Goal: Transaction & Acquisition: Purchase product/service

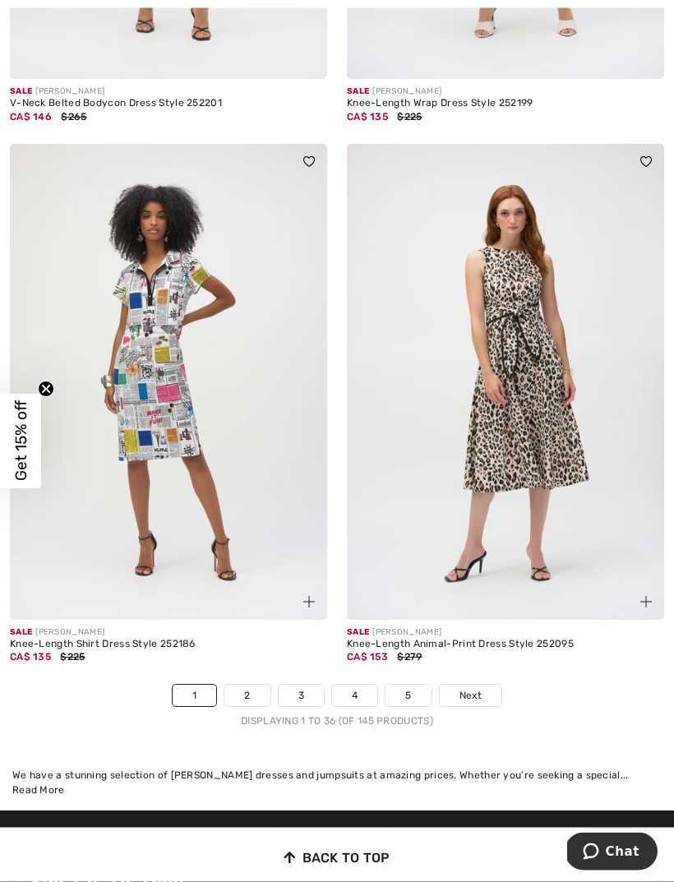
scroll to position [9896, 0]
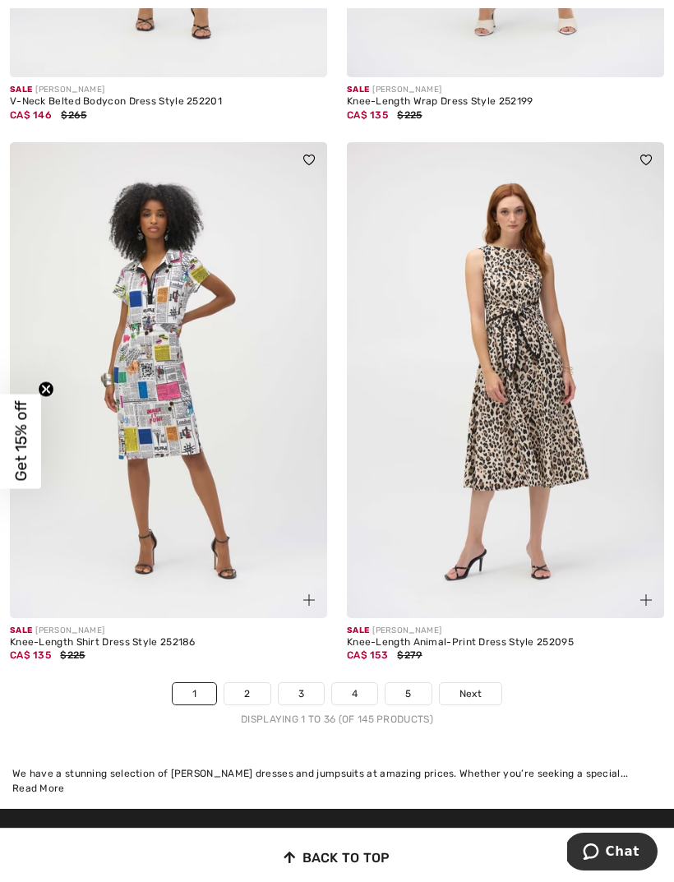
click at [463, 689] on span "Next" at bounding box center [470, 693] width 22 height 15
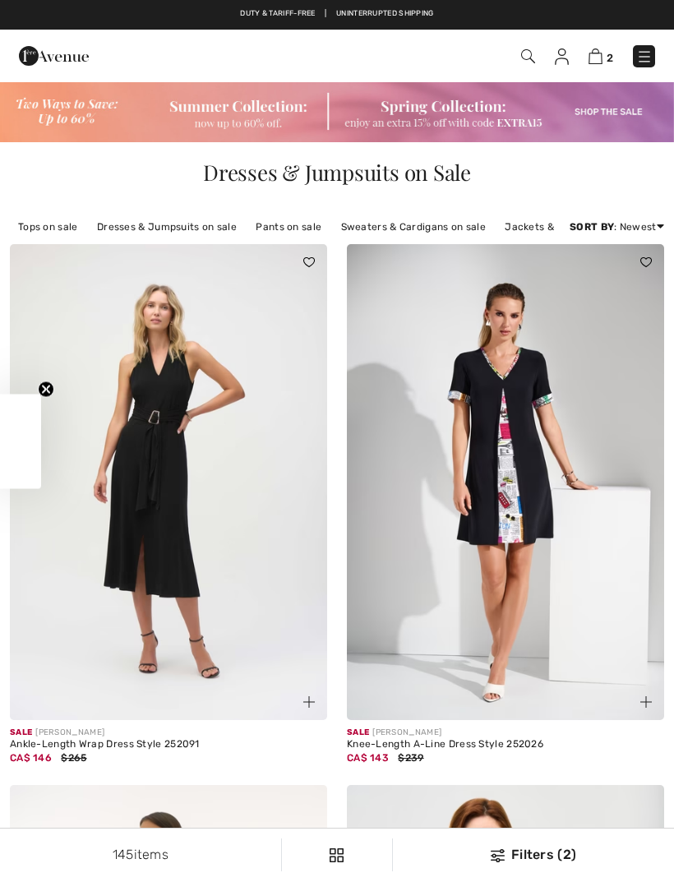
checkbox input "true"
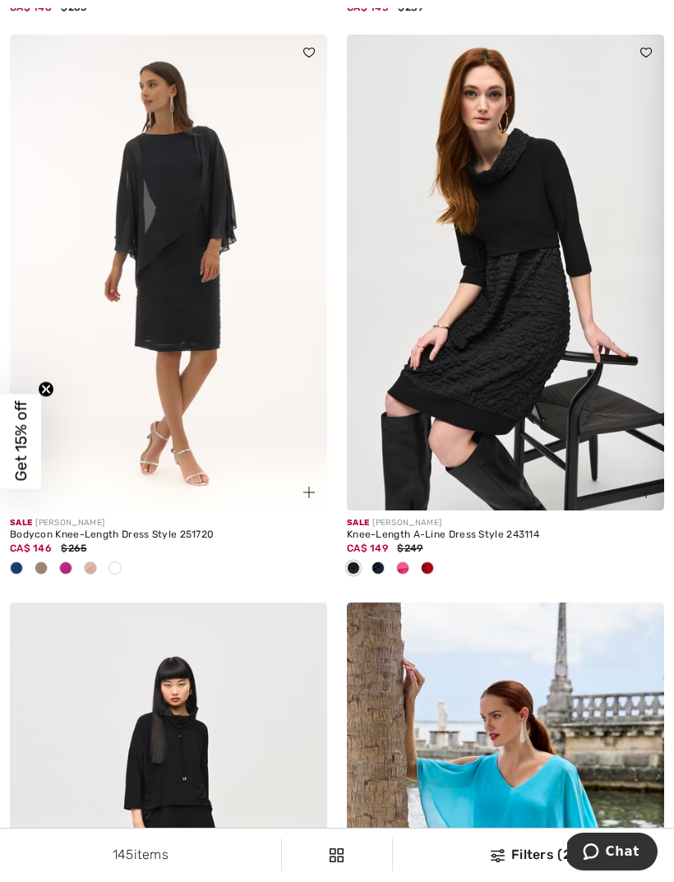
scroll to position [759, 0]
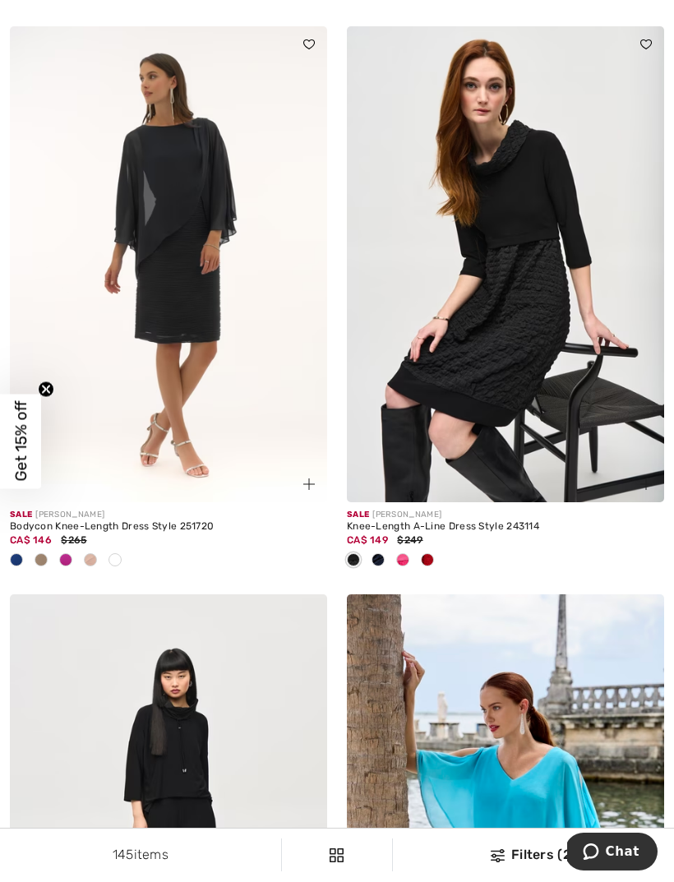
click at [528, 309] on img at bounding box center [505, 264] width 317 height 476
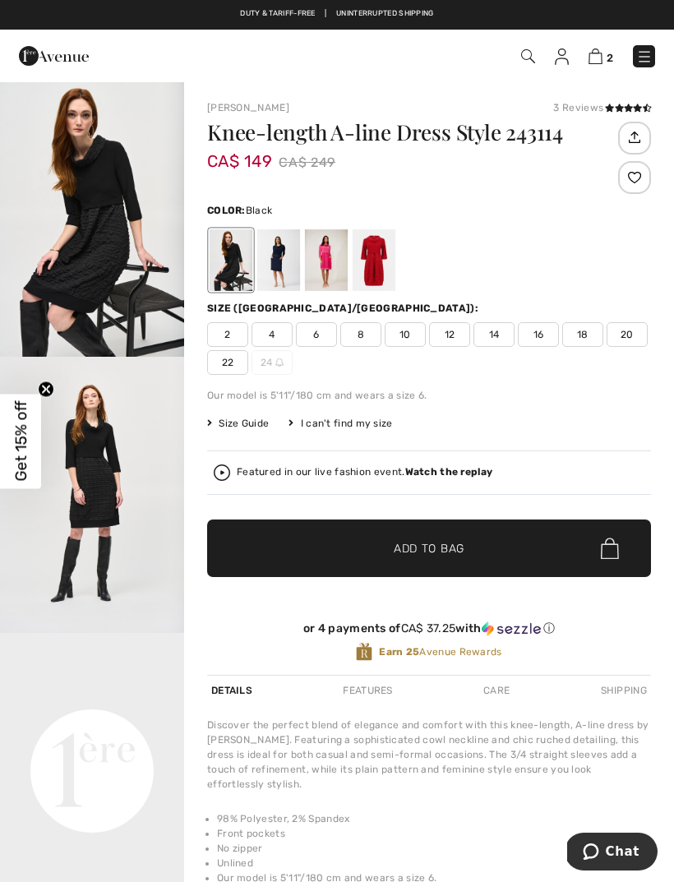
click at [385, 265] on div at bounding box center [374, 260] width 43 height 62
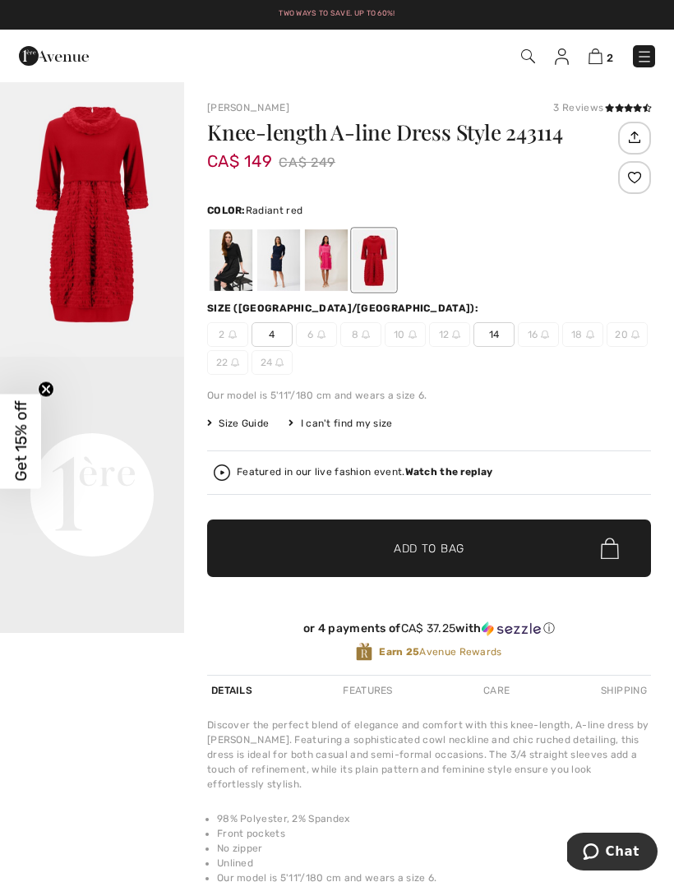
click at [450, 479] on div "Featured in our live fashion event. Watch the replay" at bounding box center [429, 472] width 431 height 16
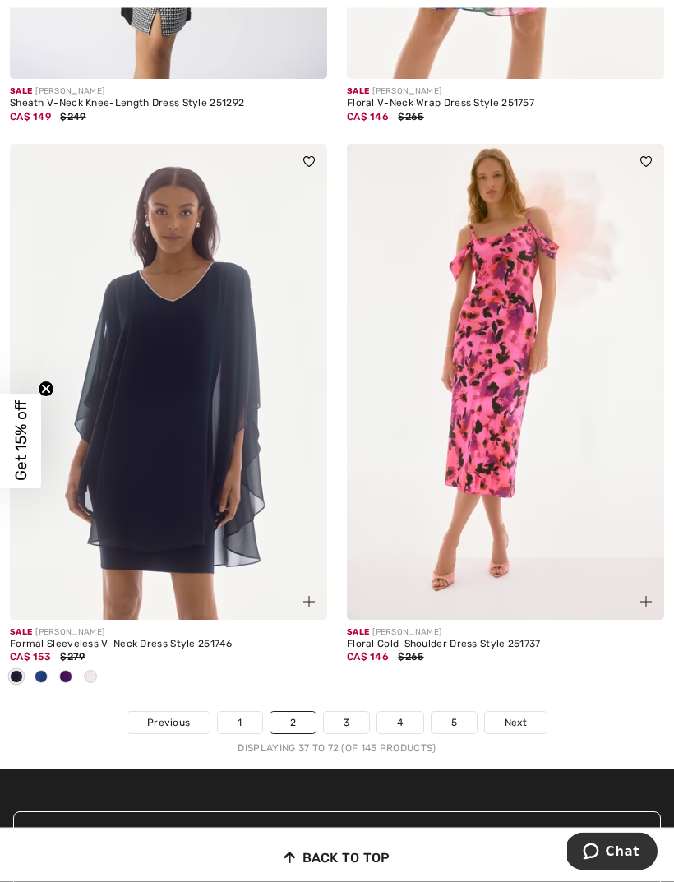
scroll to position [9896, 0]
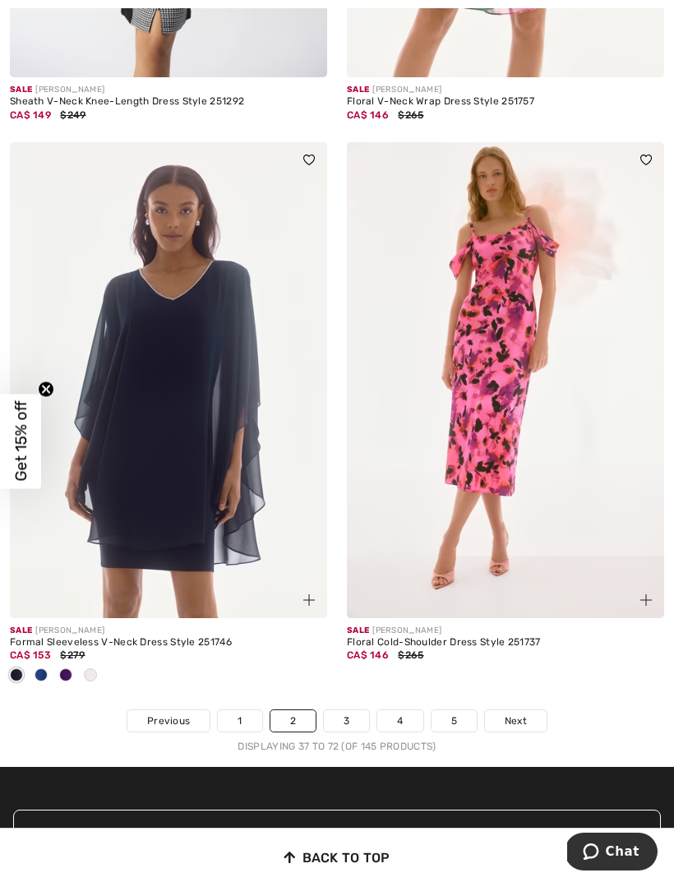
click at [514, 713] on span "Next" at bounding box center [516, 720] width 22 height 15
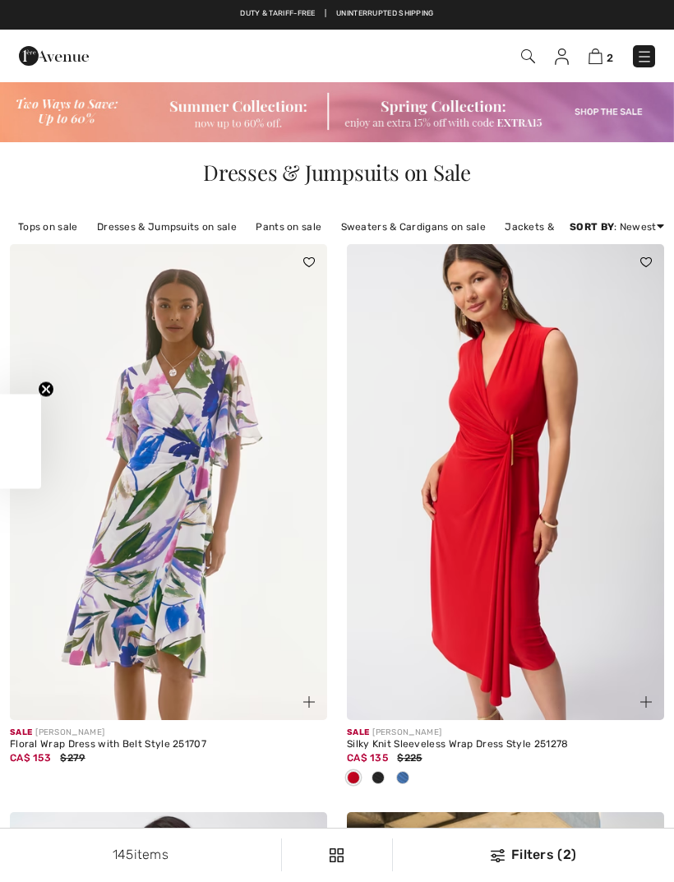
checkbox input "true"
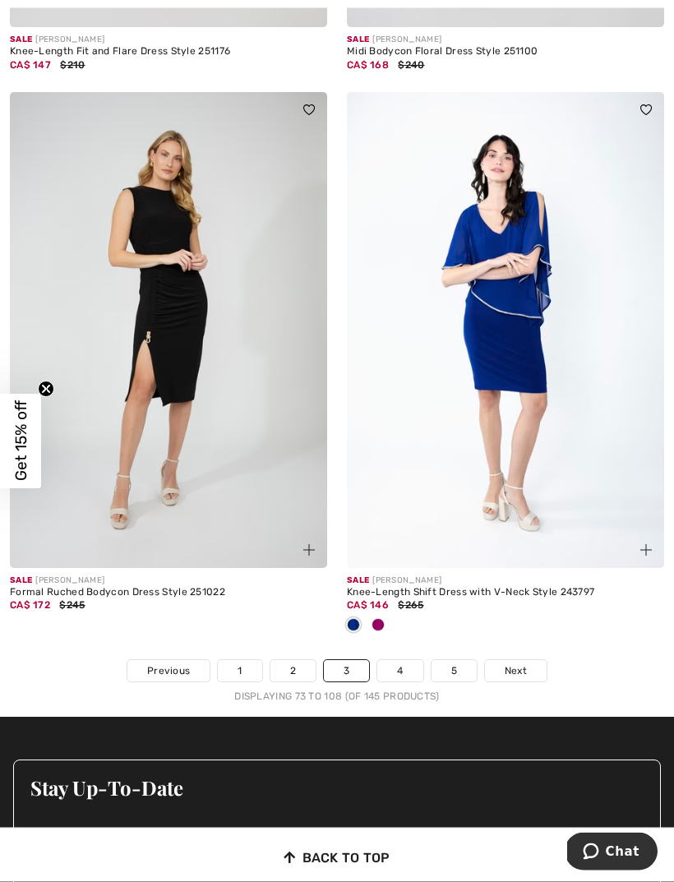
scroll to position [10000, 0]
click at [513, 663] on span "Next" at bounding box center [516, 670] width 22 height 15
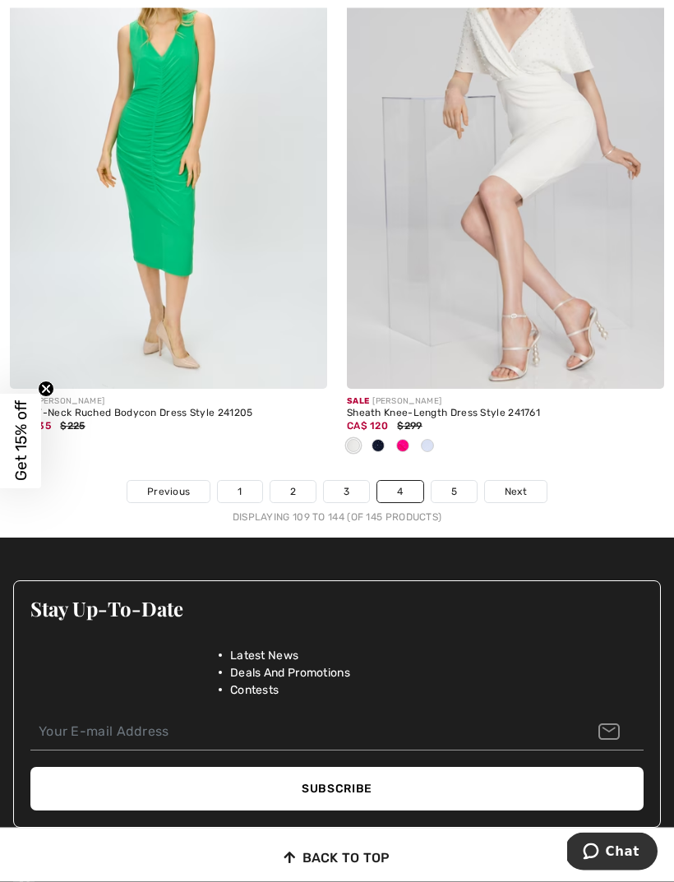
scroll to position [10098, 0]
click at [513, 484] on span "Next" at bounding box center [516, 491] width 22 height 15
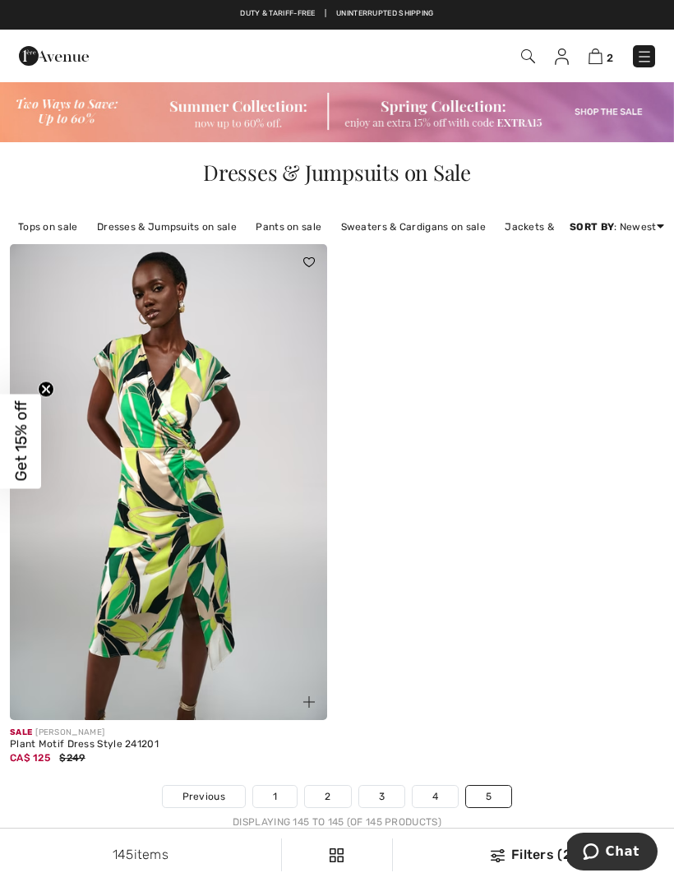
click at [646, 56] on img at bounding box center [644, 56] width 16 height 16
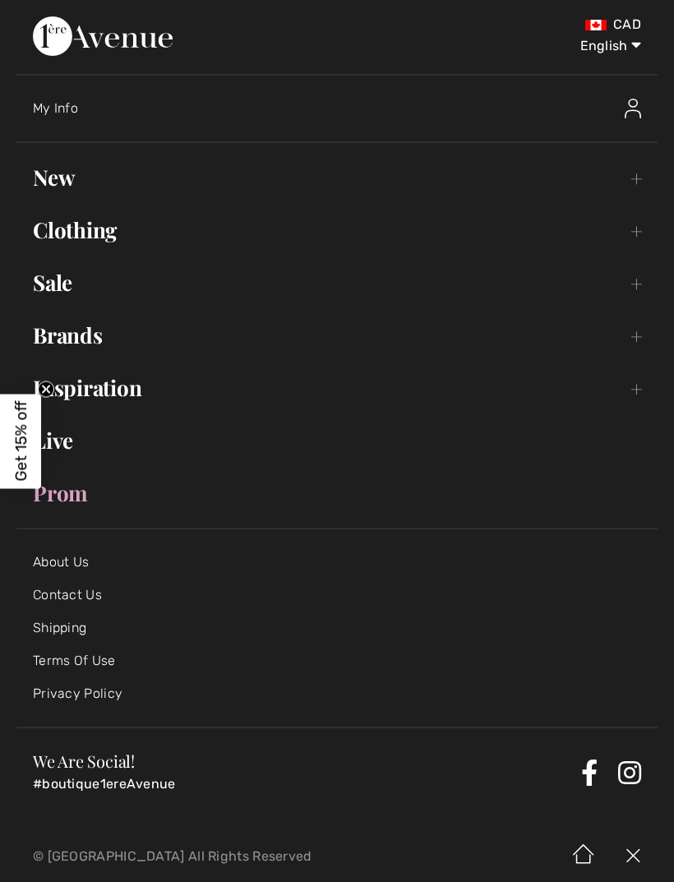
click at [91, 287] on link "Sale Toggle submenu" at bounding box center [336, 283] width 641 height 36
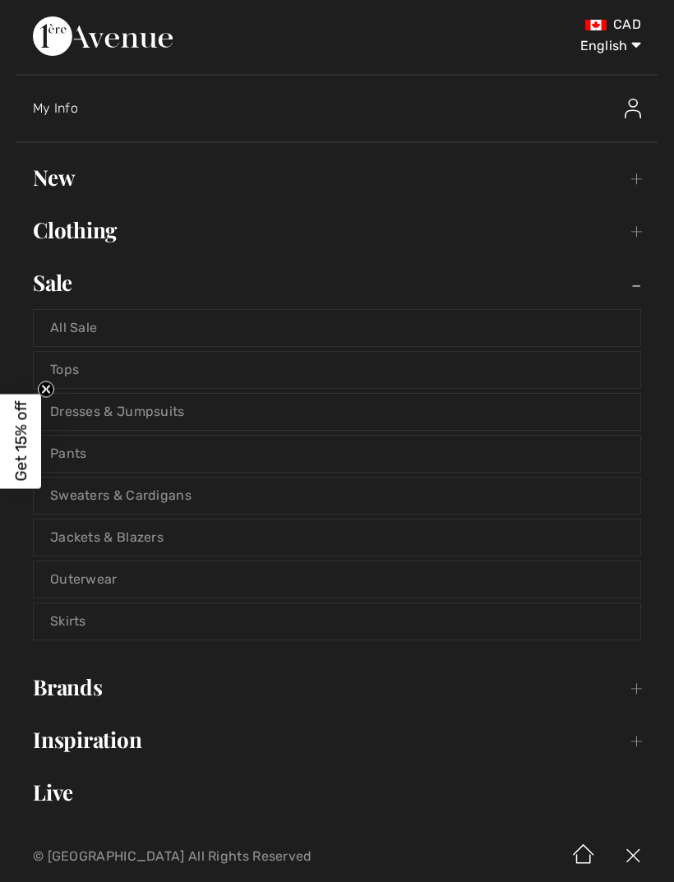
click at [98, 376] on link "Tops" at bounding box center [337, 370] width 606 height 36
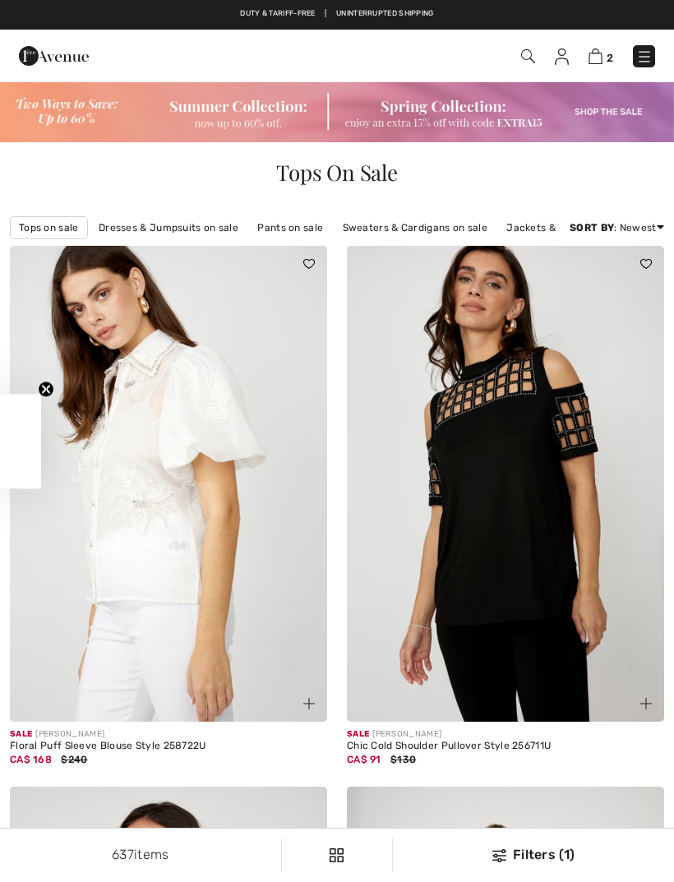
checkbox input "true"
click at [503, 856] on img at bounding box center [499, 855] width 14 height 13
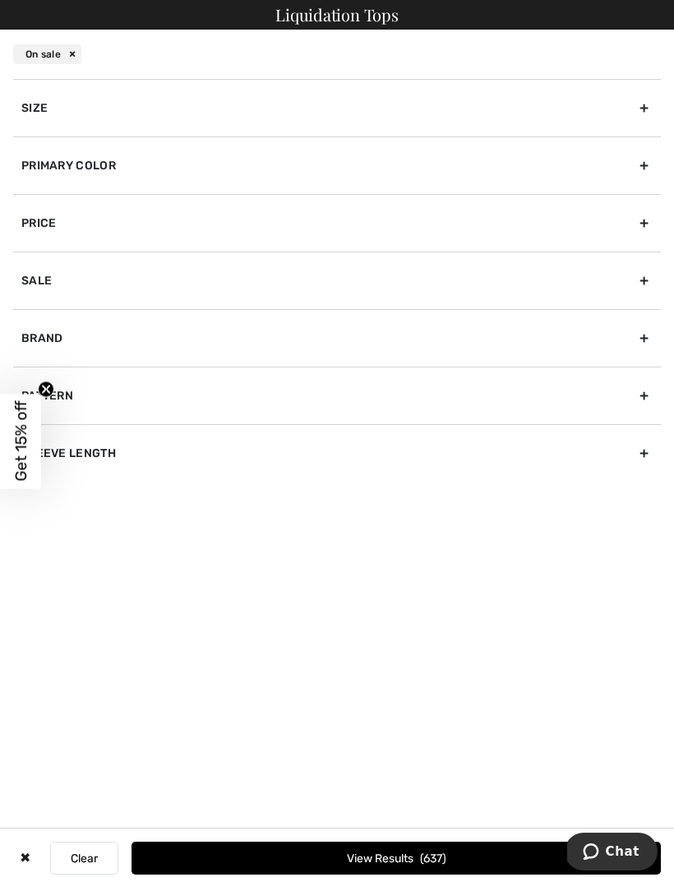
click at [94, 113] on div "Size" at bounding box center [337, 108] width 648 height 58
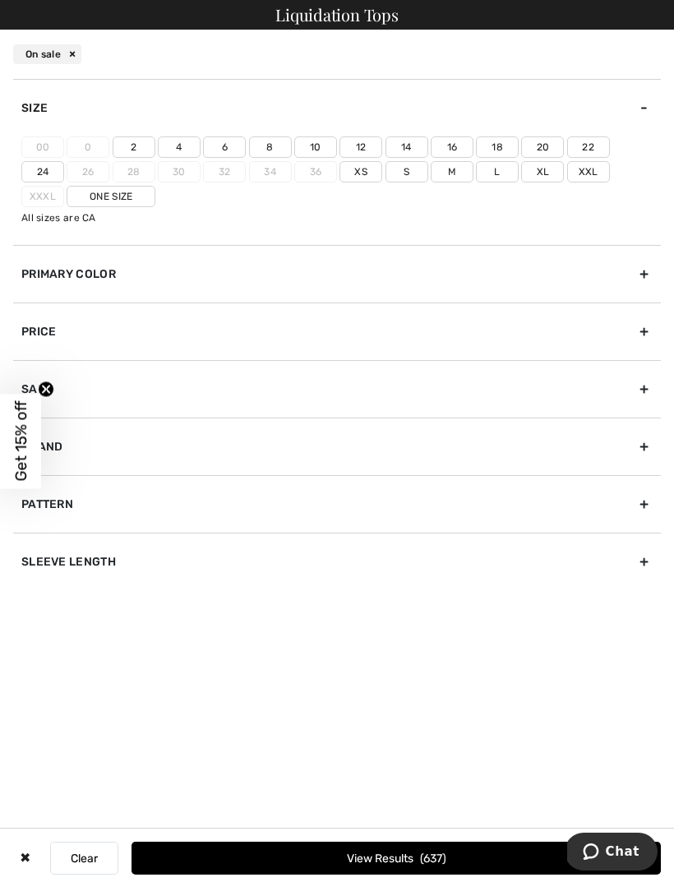
click at [362, 147] on label "12" at bounding box center [360, 146] width 43 height 21
click at [0, 0] on input"] "12" at bounding box center [0, 0] width 0 height 0
click at [410, 142] on label "14" at bounding box center [406, 146] width 43 height 21
click at [0, 0] on input"] "14" at bounding box center [0, 0] width 0 height 0
click at [452, 858] on button "View Results 196" at bounding box center [395, 858] width 529 height 33
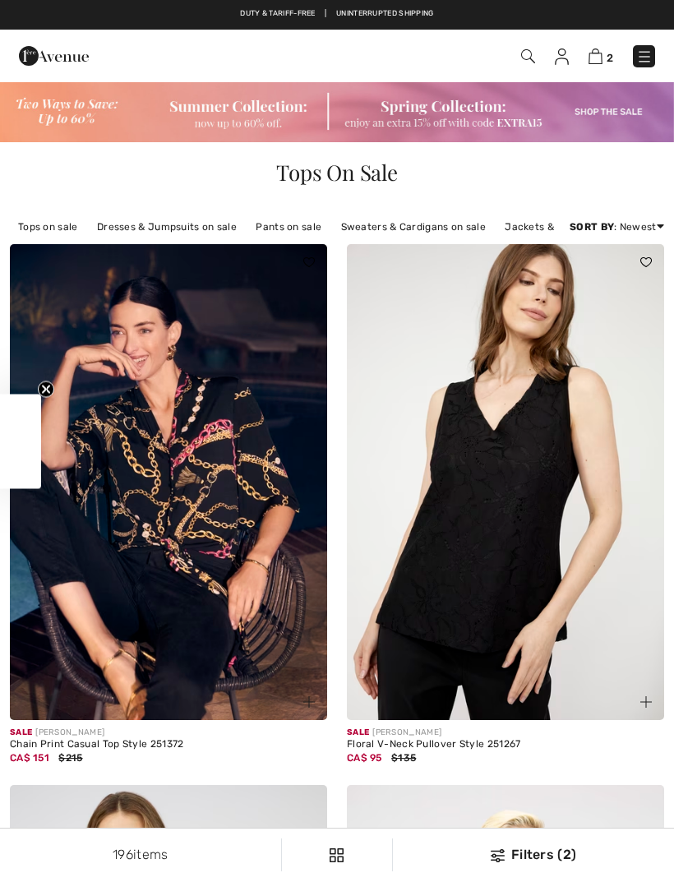
checkbox input "true"
click at [144, 370] on img at bounding box center [168, 482] width 317 height 476
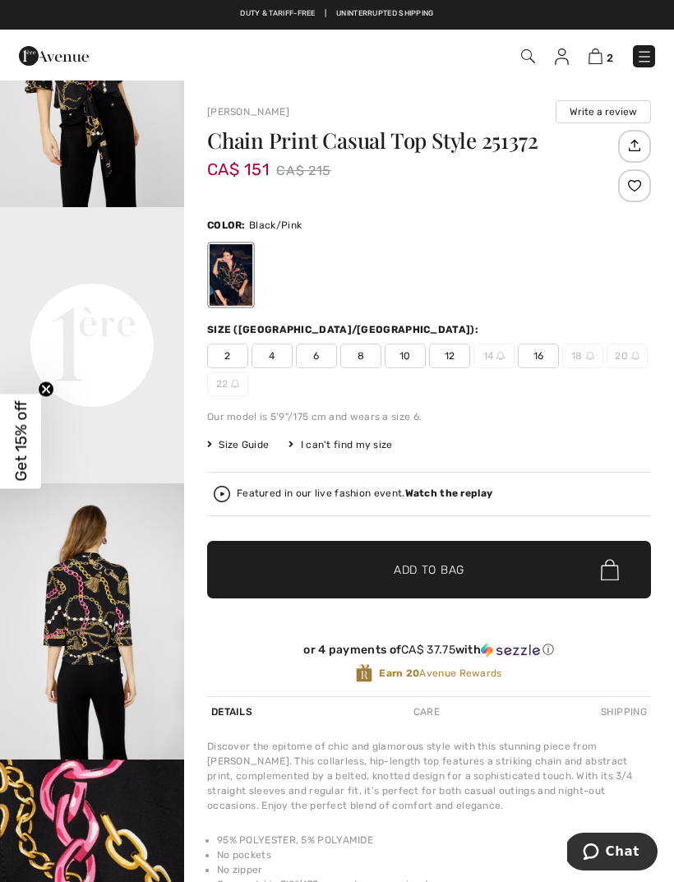
scroll to position [427, 0]
click at [445, 497] on strong "Watch the replay" at bounding box center [449, 493] width 88 height 12
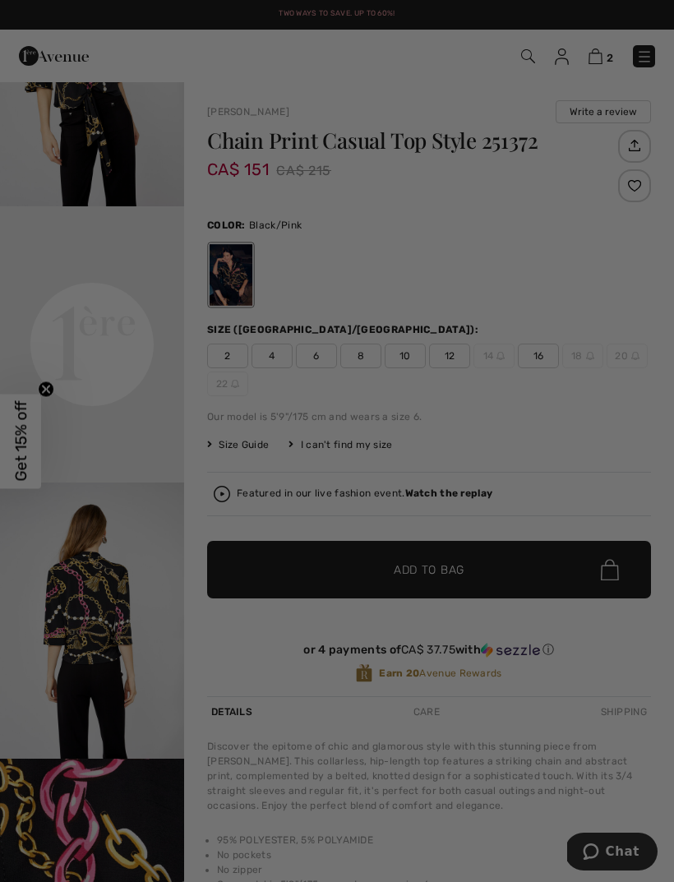
scroll to position [0, 0]
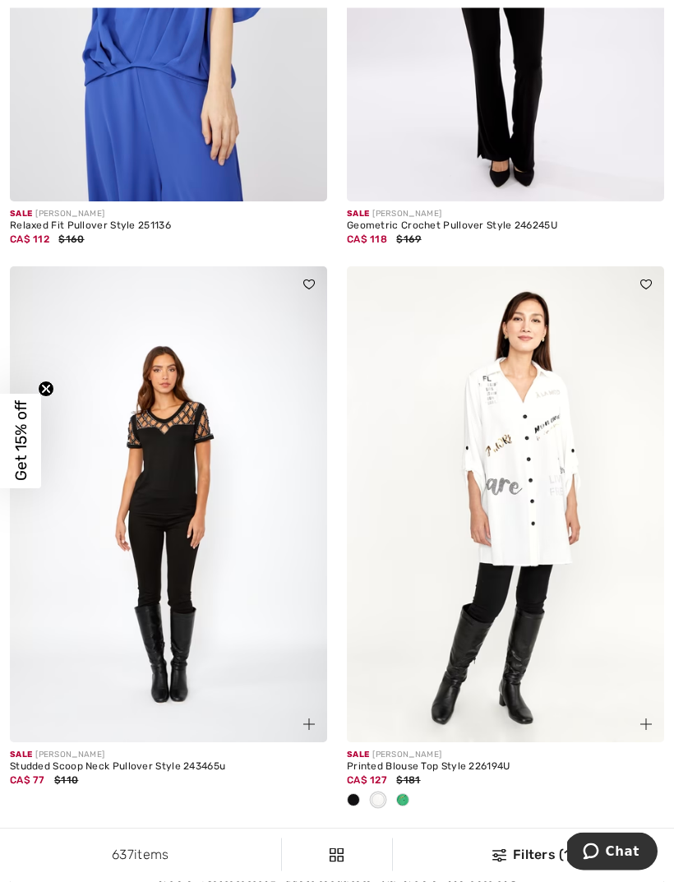
scroll to position [2683, 0]
click at [405, 803] on div at bounding box center [402, 799] width 25 height 27
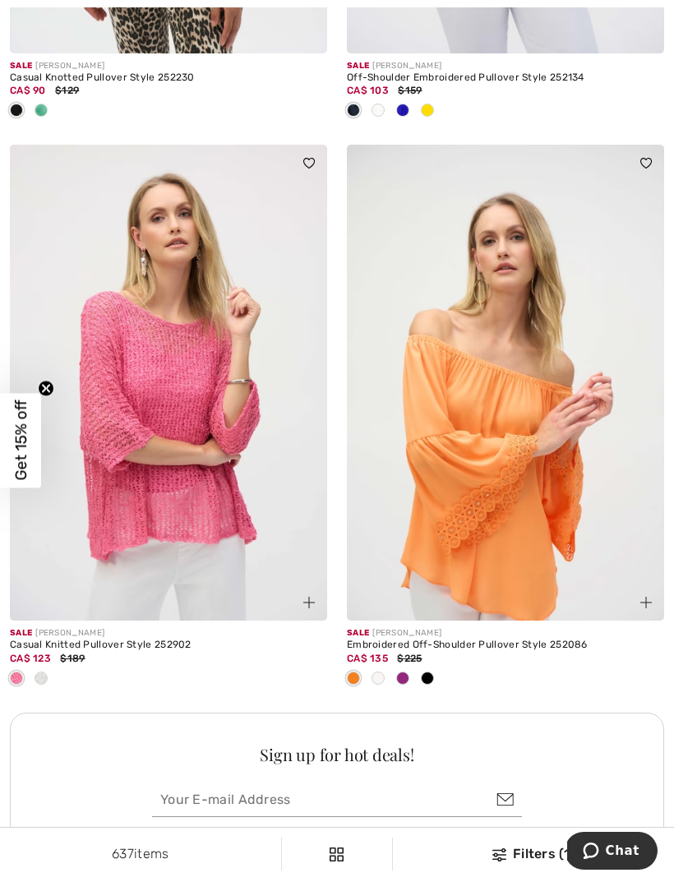
scroll to position [6296, 0]
click at [134, 333] on img at bounding box center [168, 383] width 317 height 476
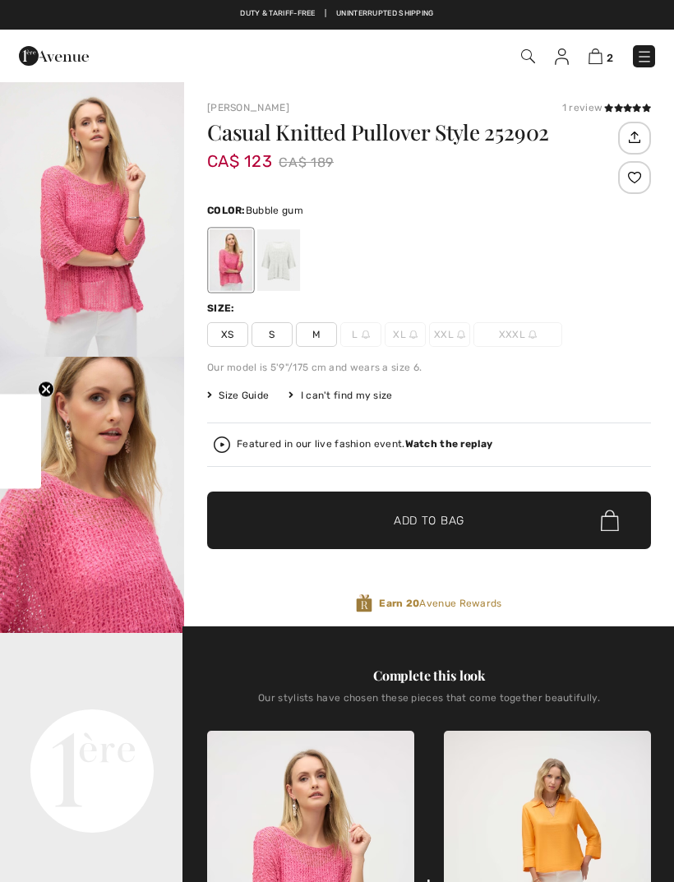
checkbox input "true"
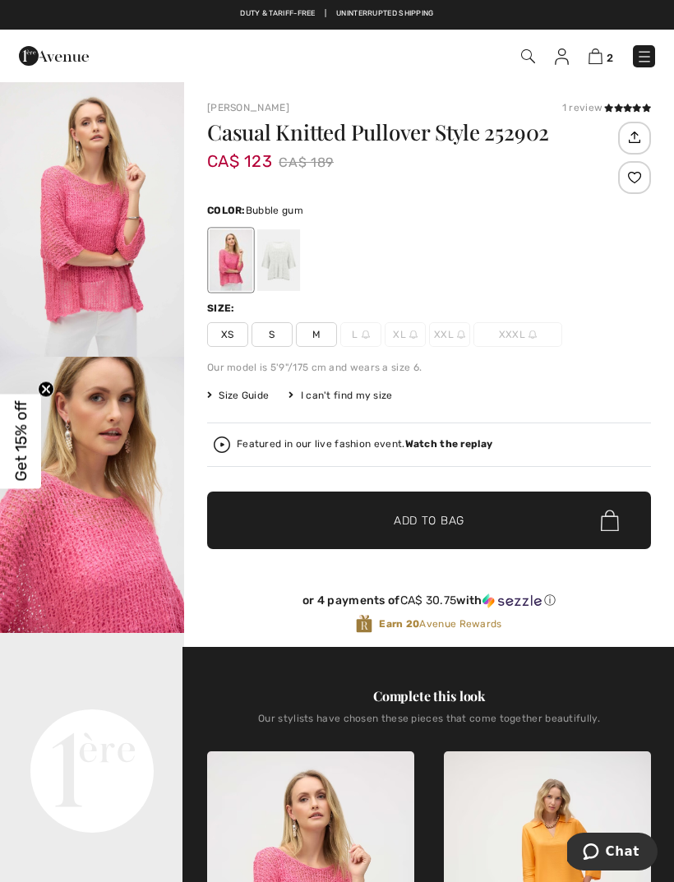
click at [442, 451] on div "Featured in our live fashion event. Watch the replay" at bounding box center [429, 444] width 431 height 16
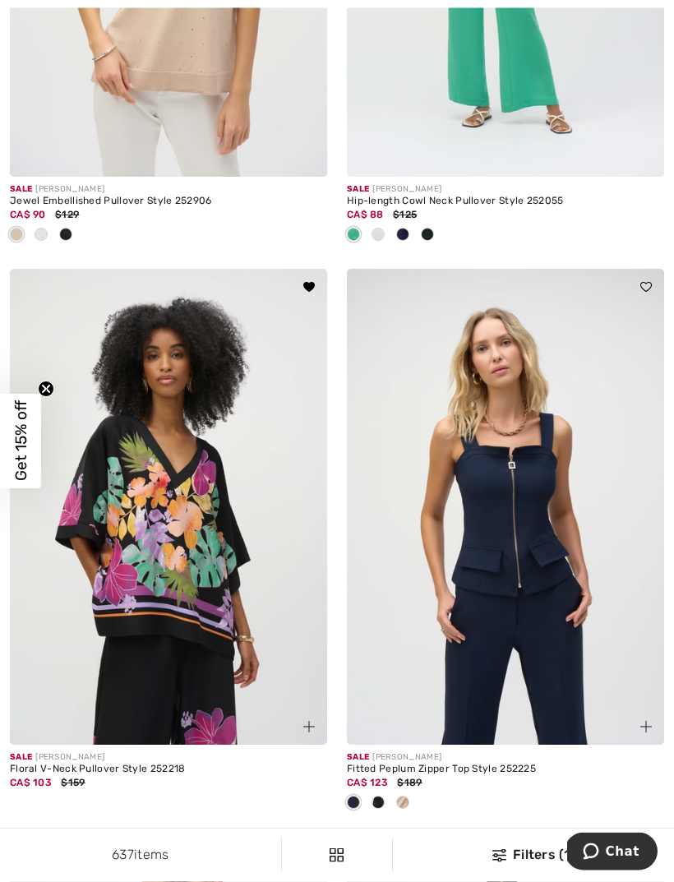
scroll to position [8690, 0]
click at [127, 455] on img at bounding box center [168, 507] width 317 height 476
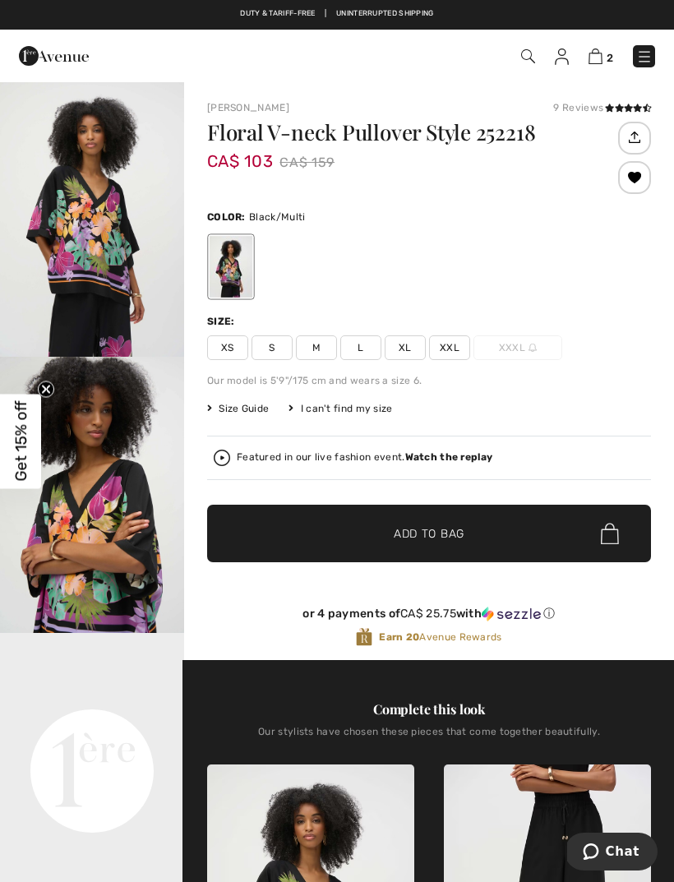
click at [447, 460] on strong "Watch the replay" at bounding box center [449, 457] width 88 height 12
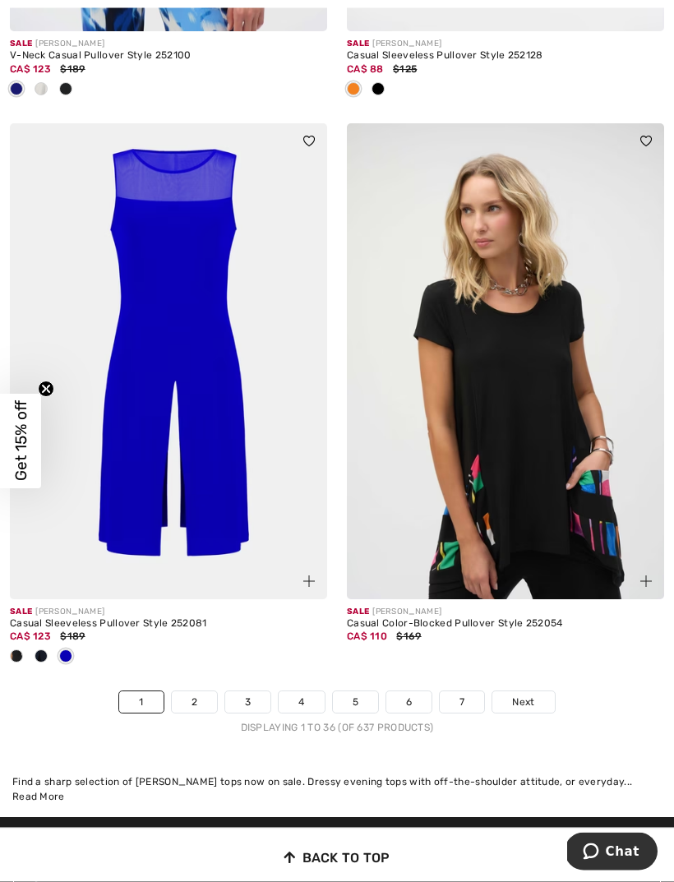
scroll to position [9971, 0]
click at [519, 696] on span "Next" at bounding box center [523, 701] width 22 height 15
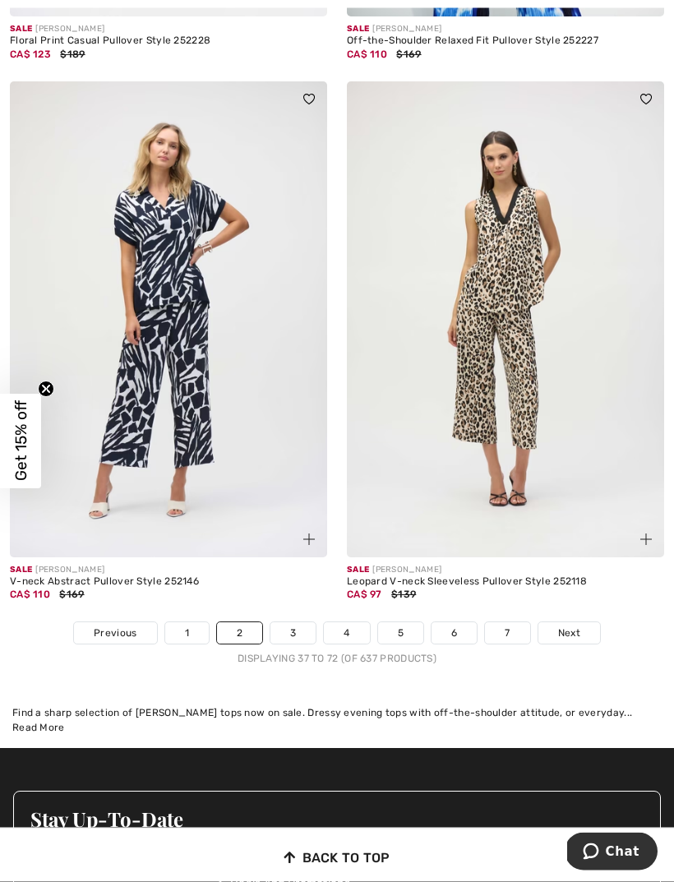
scroll to position [9957, 0]
click at [568, 627] on span "Next" at bounding box center [569, 632] width 22 height 15
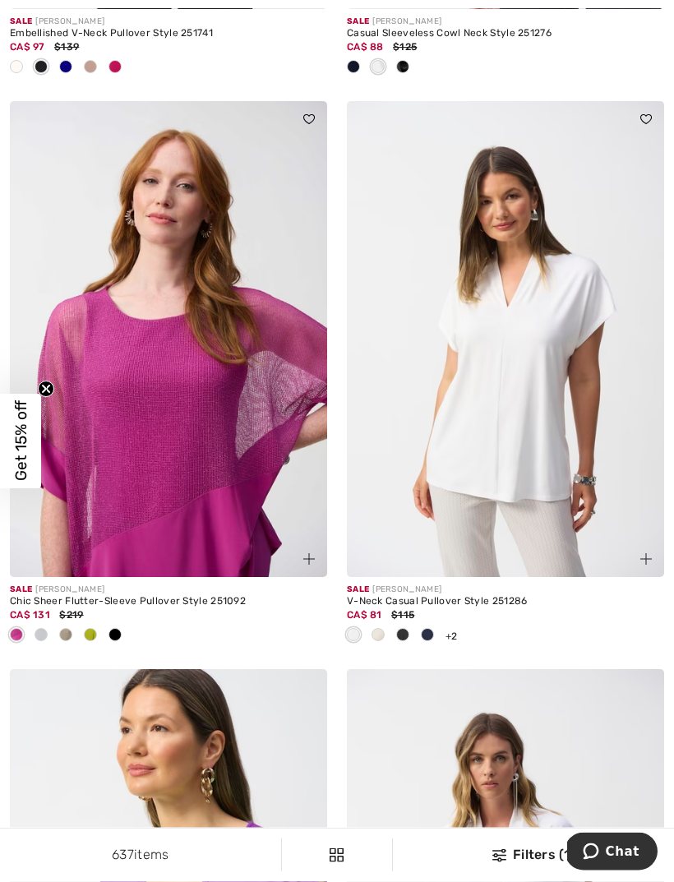
scroll to position [8316, 0]
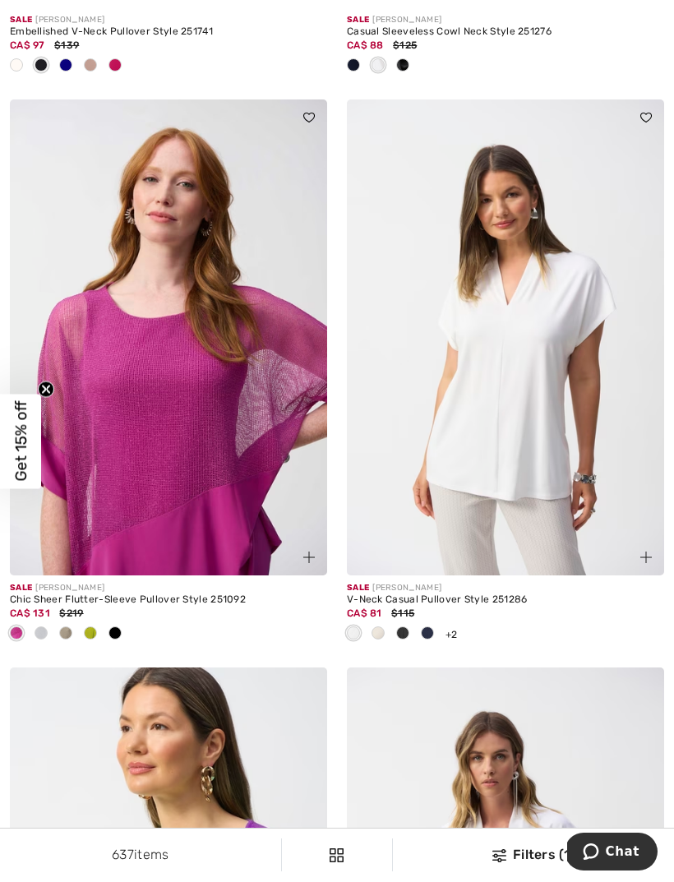
click at [159, 372] on img at bounding box center [168, 337] width 317 height 476
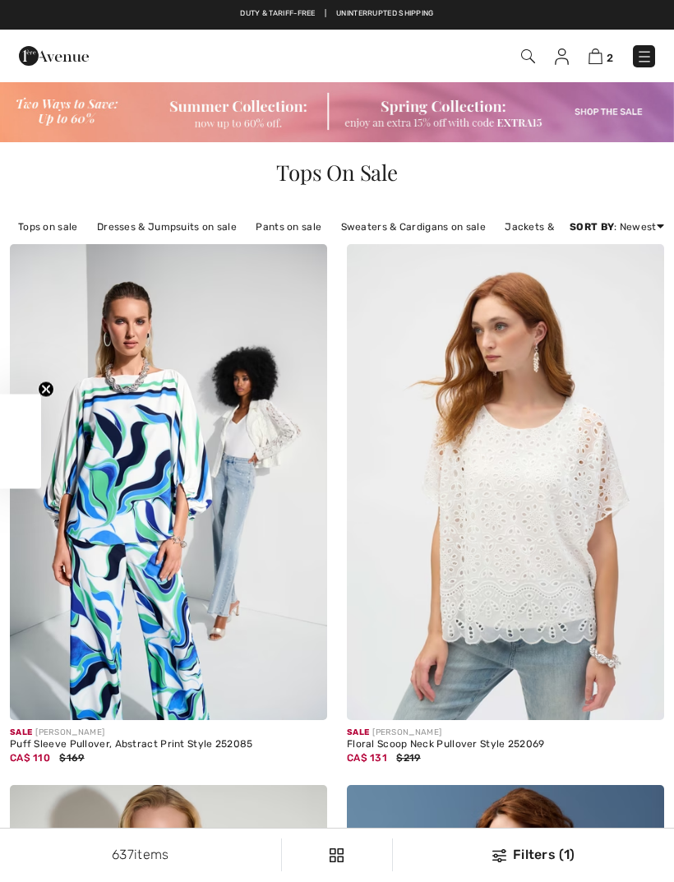
scroll to position [8369, 0]
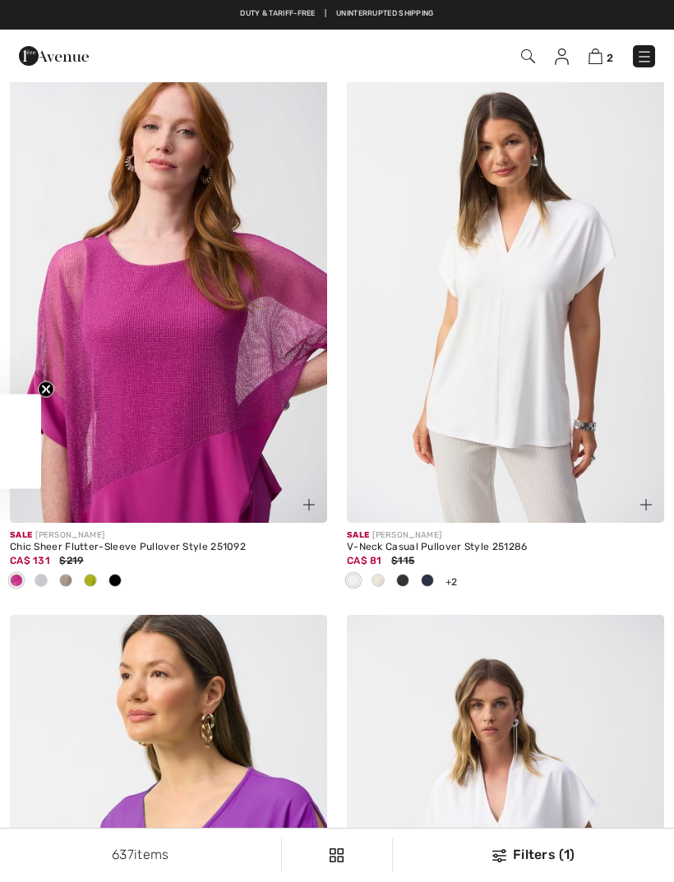
checkbox input "true"
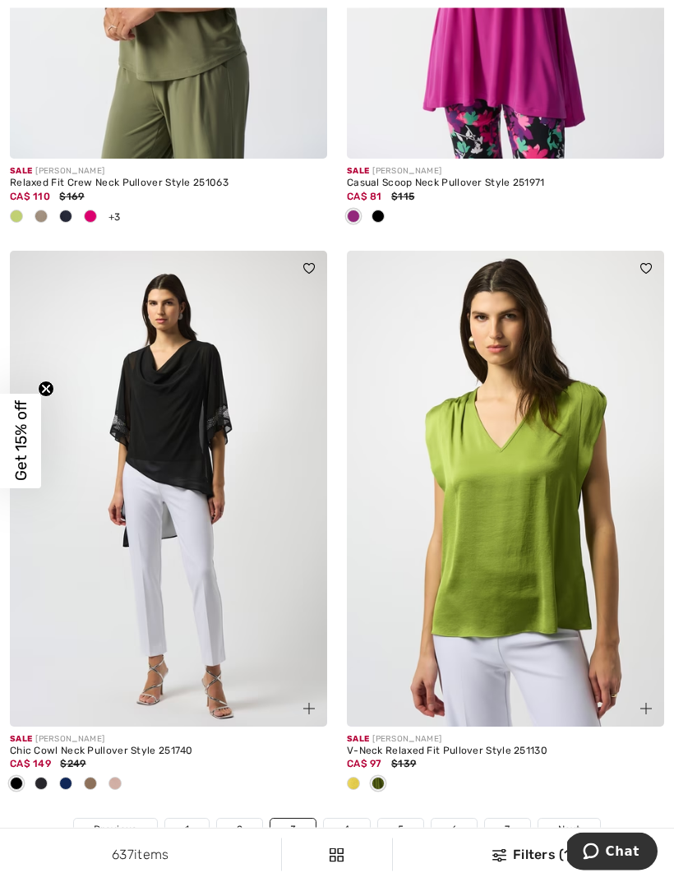
scroll to position [9870, 0]
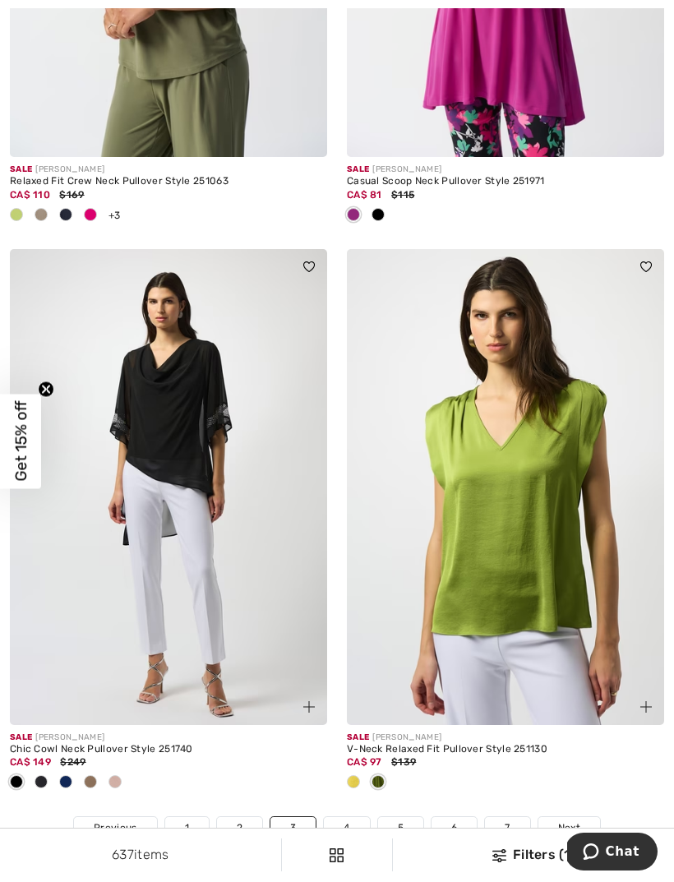
click at [138, 334] on img at bounding box center [168, 487] width 317 height 476
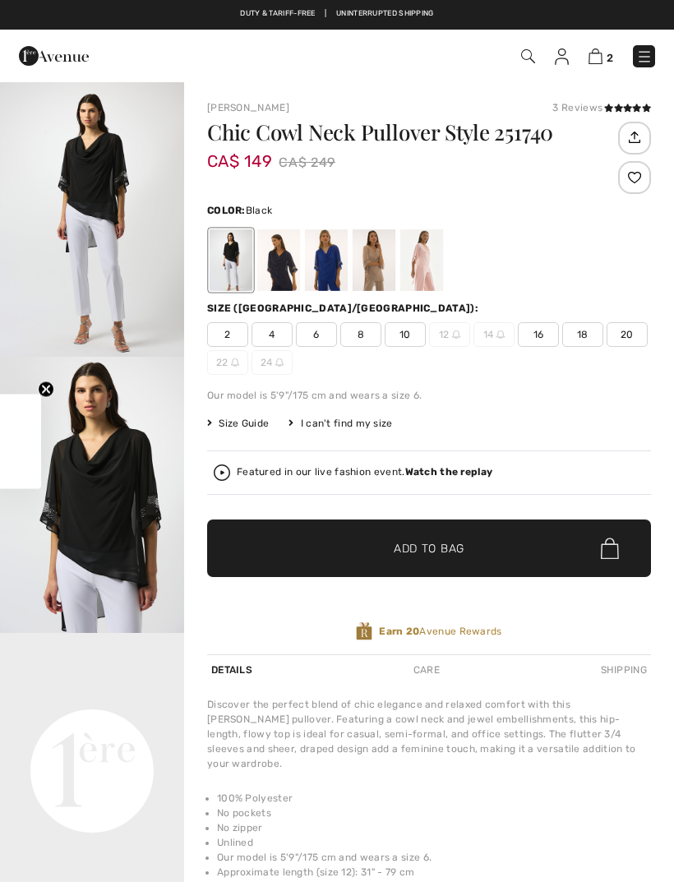
checkbox input "true"
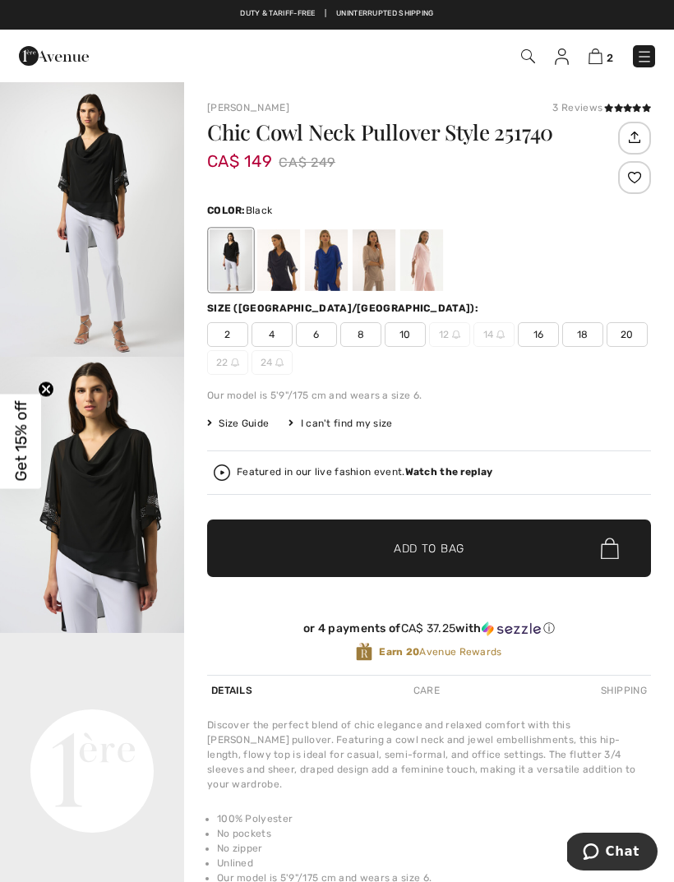
click at [334, 260] on div at bounding box center [326, 260] width 43 height 62
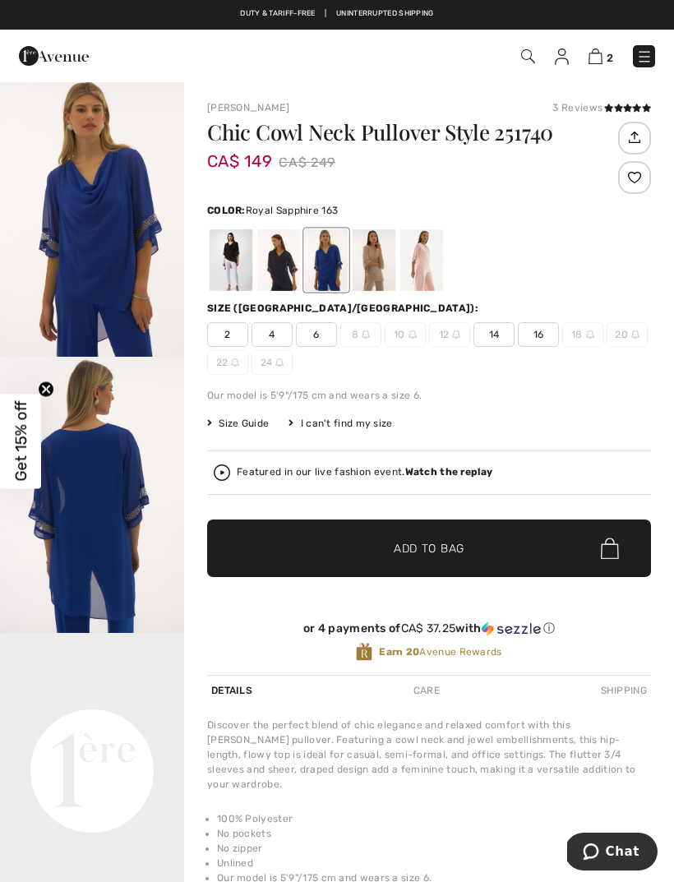
click at [444, 472] on strong "Watch the replay" at bounding box center [449, 472] width 88 height 12
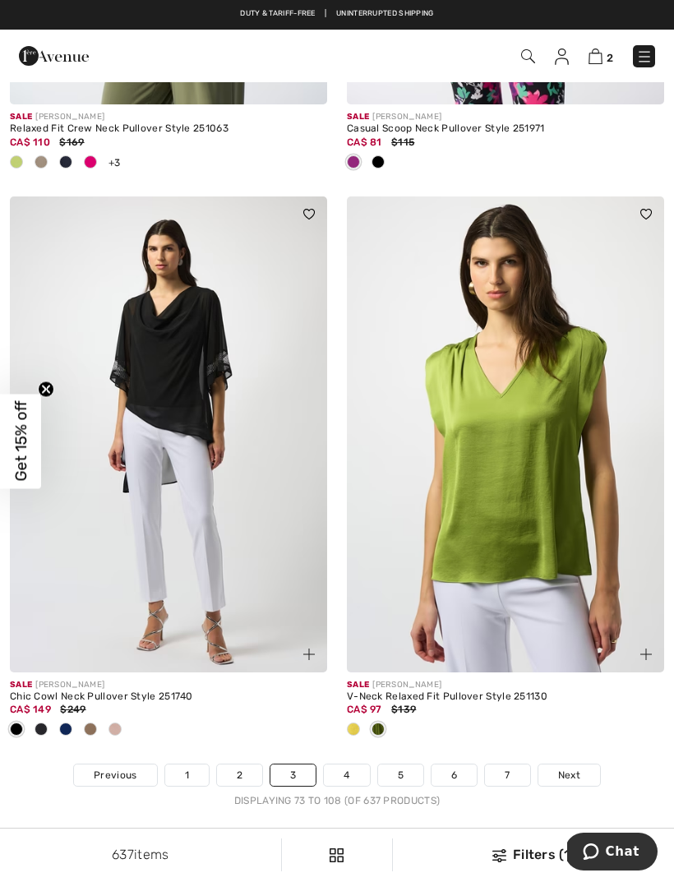
click at [565, 768] on span "Next" at bounding box center [569, 775] width 22 height 15
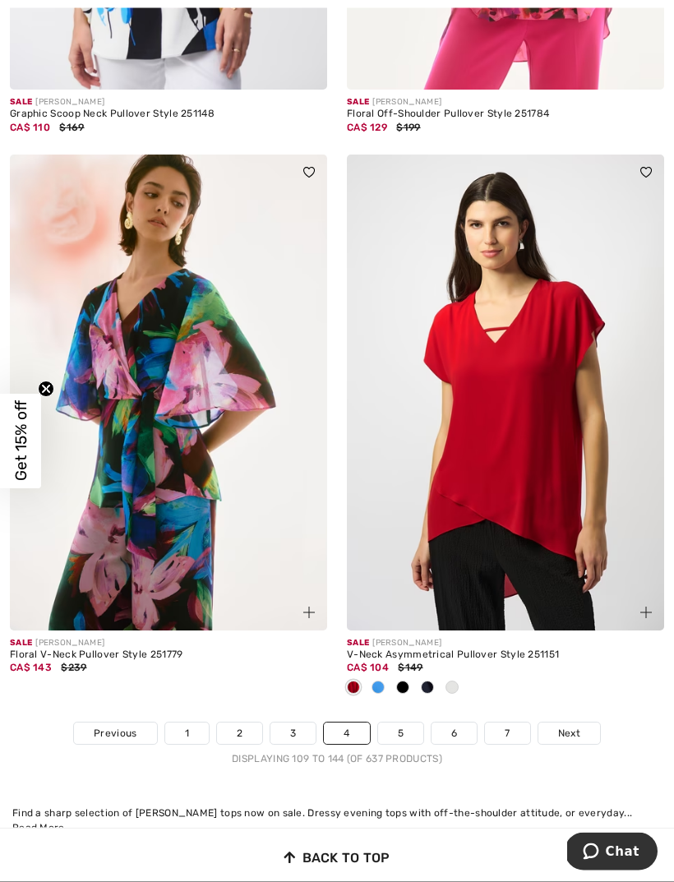
scroll to position [9857, 0]
click at [565, 726] on span "Next" at bounding box center [569, 733] width 22 height 15
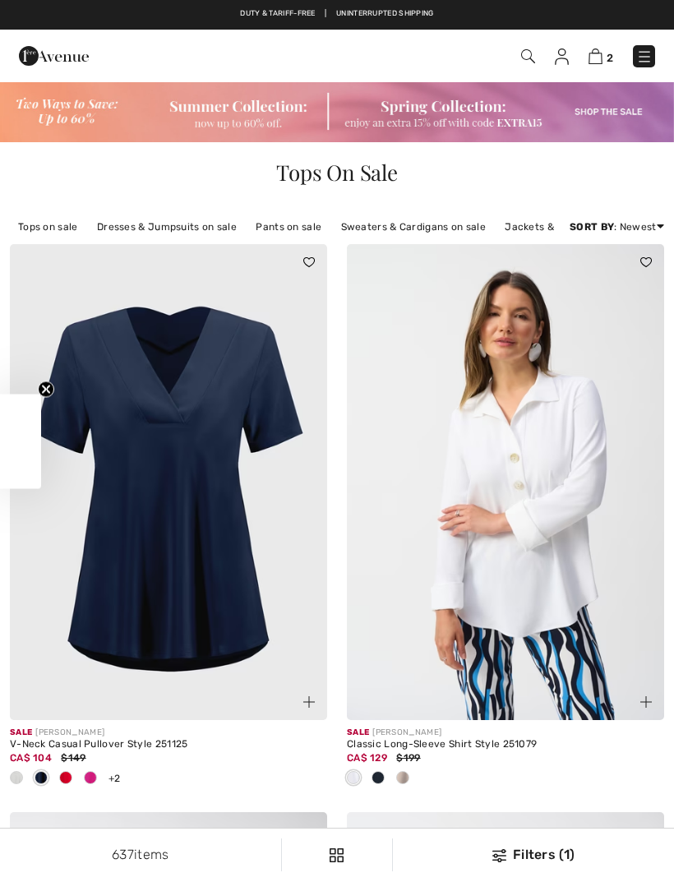
checkbox input "true"
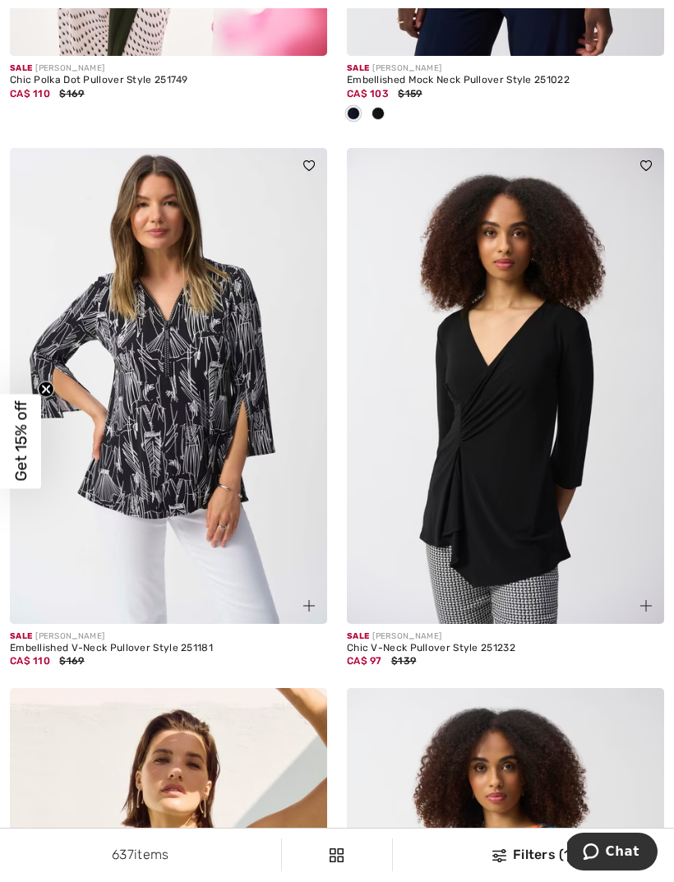
scroll to position [5959, 0]
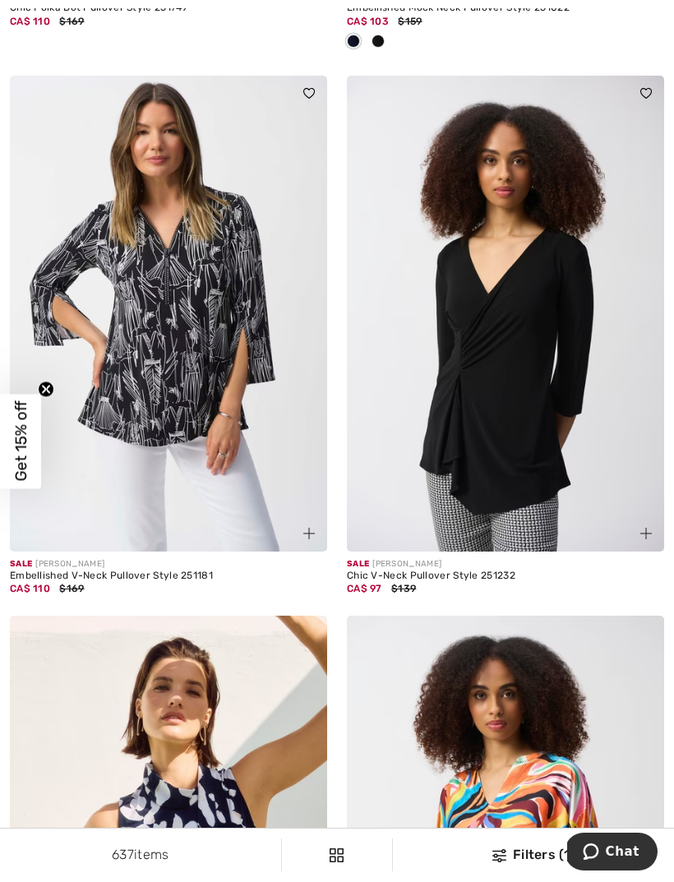
click at [171, 353] on img at bounding box center [168, 314] width 317 height 476
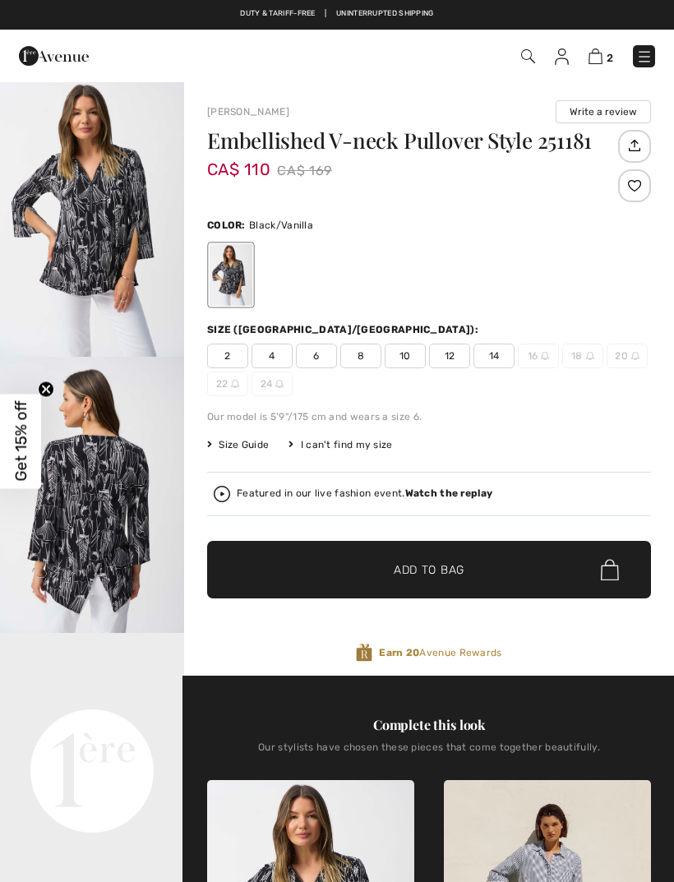
checkbox input "true"
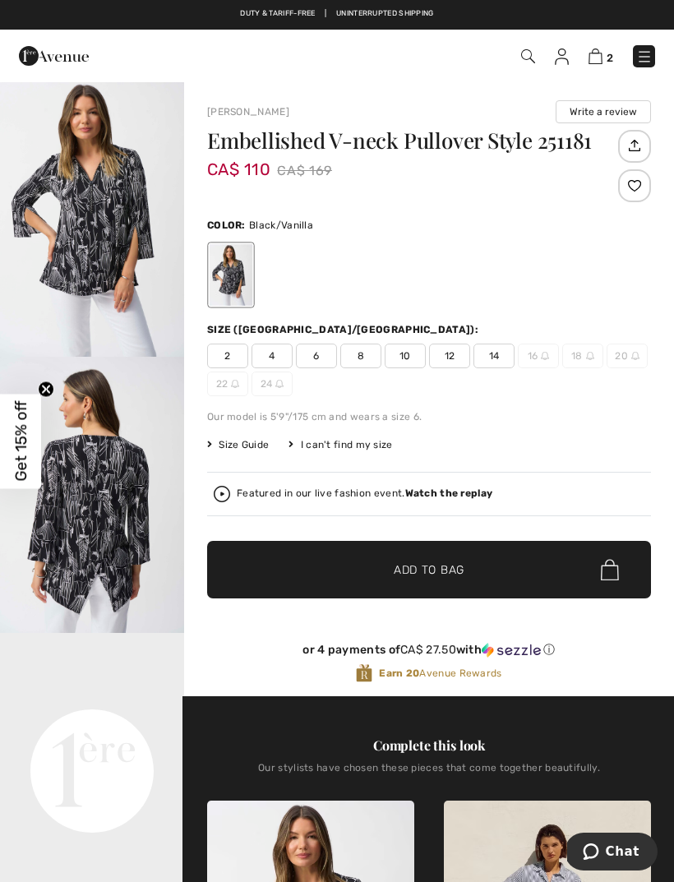
click at [446, 500] on div "Featured in our live fashion event. Watch the replay" at bounding box center [429, 494] width 431 height 16
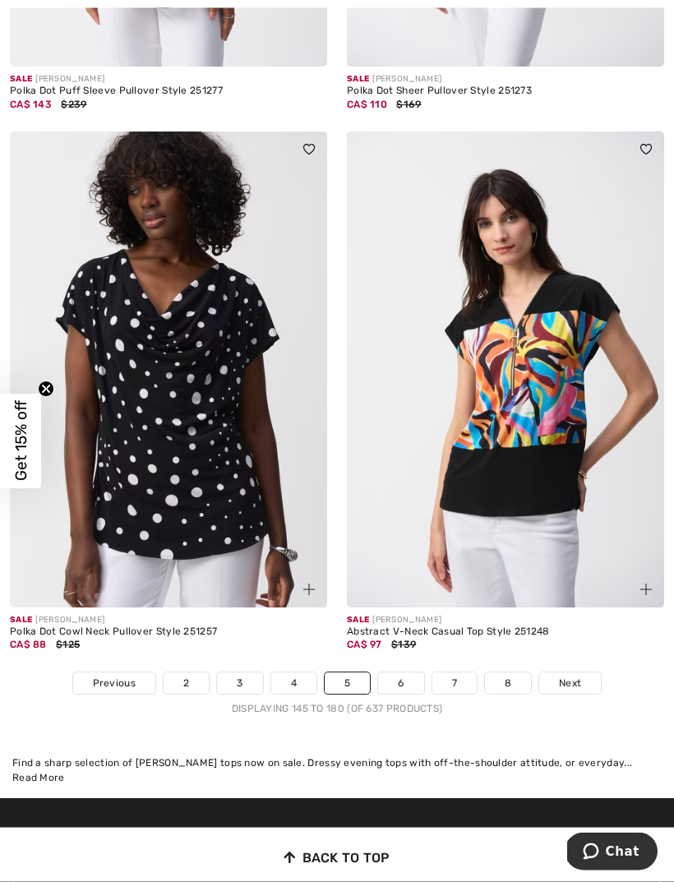
scroll to position [9988, 0]
click at [568, 676] on span "Next" at bounding box center [570, 683] width 22 height 15
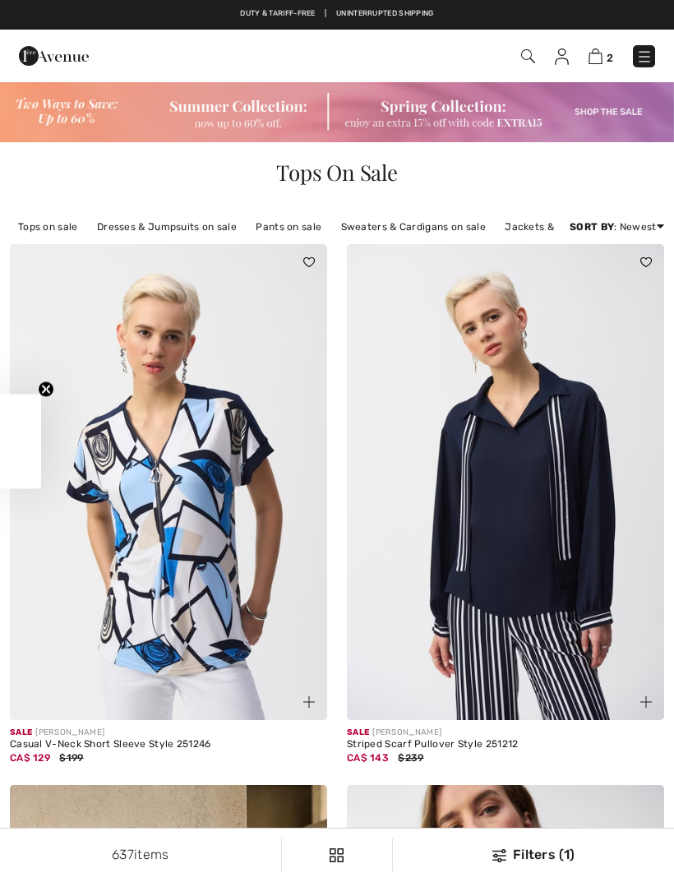
checkbox input "true"
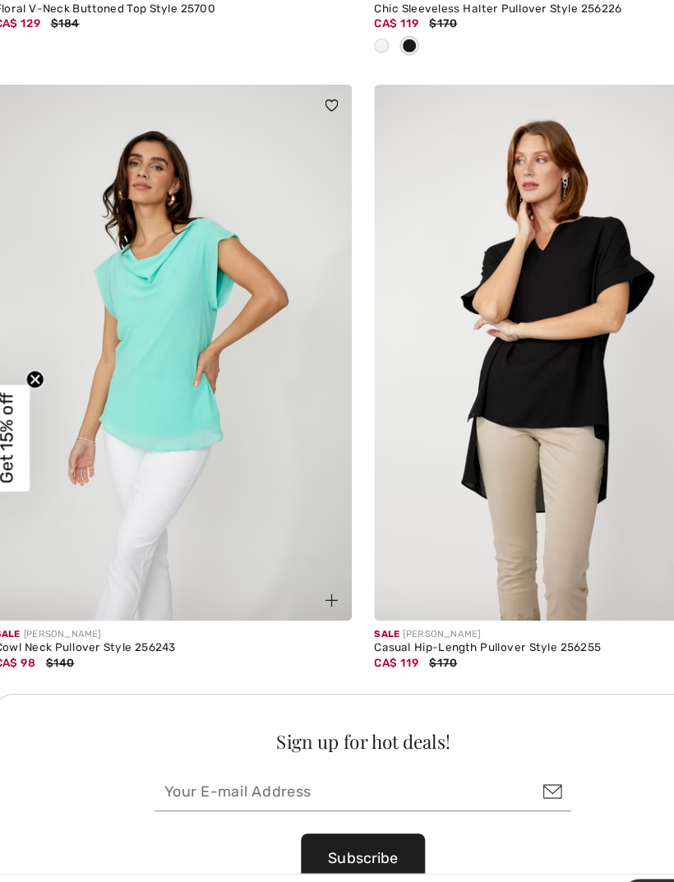
scroll to position [6285, 0]
click at [467, 331] on img at bounding box center [505, 365] width 317 height 476
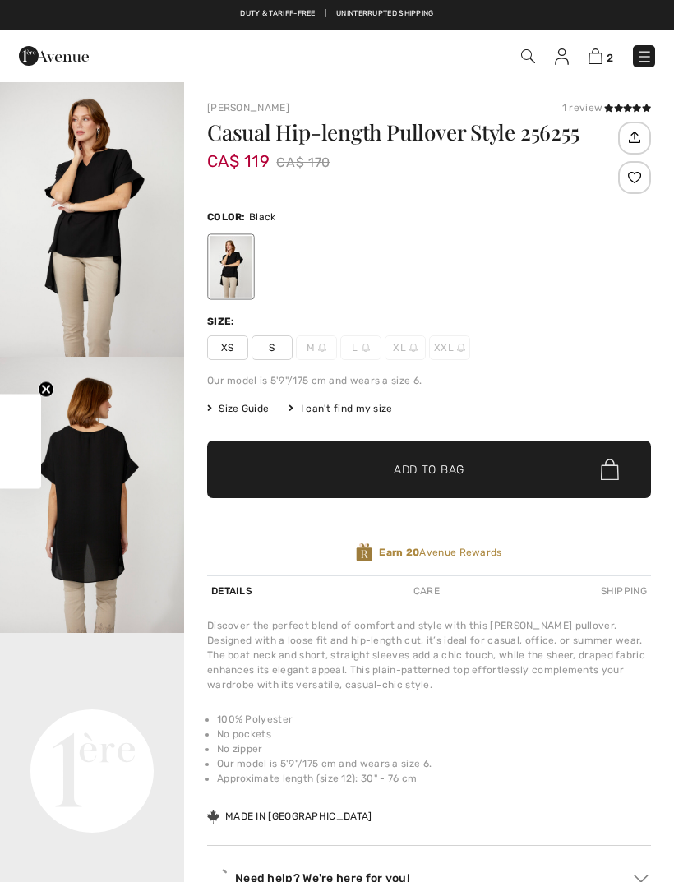
checkbox input "true"
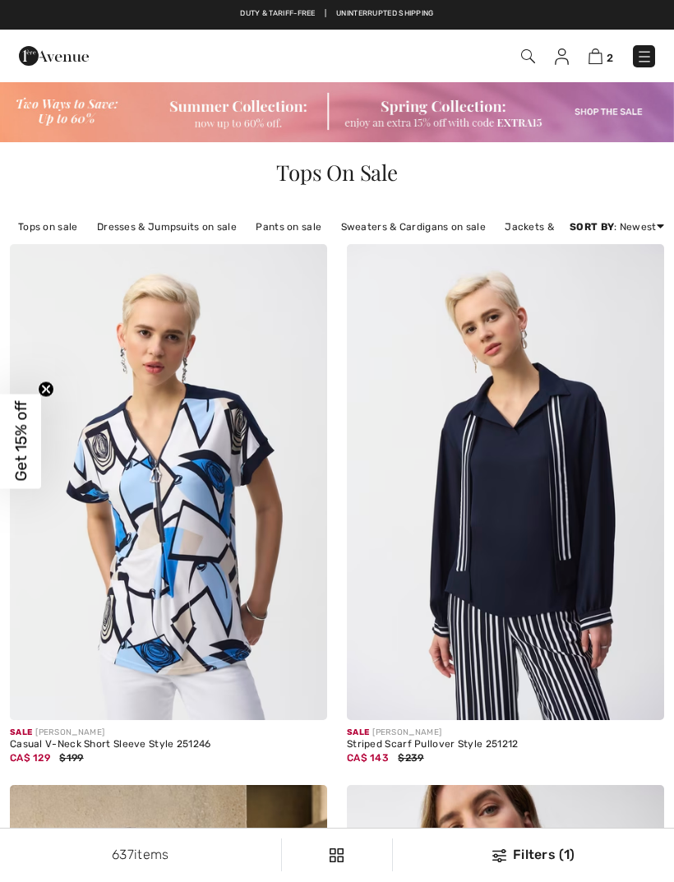
checkbox input "true"
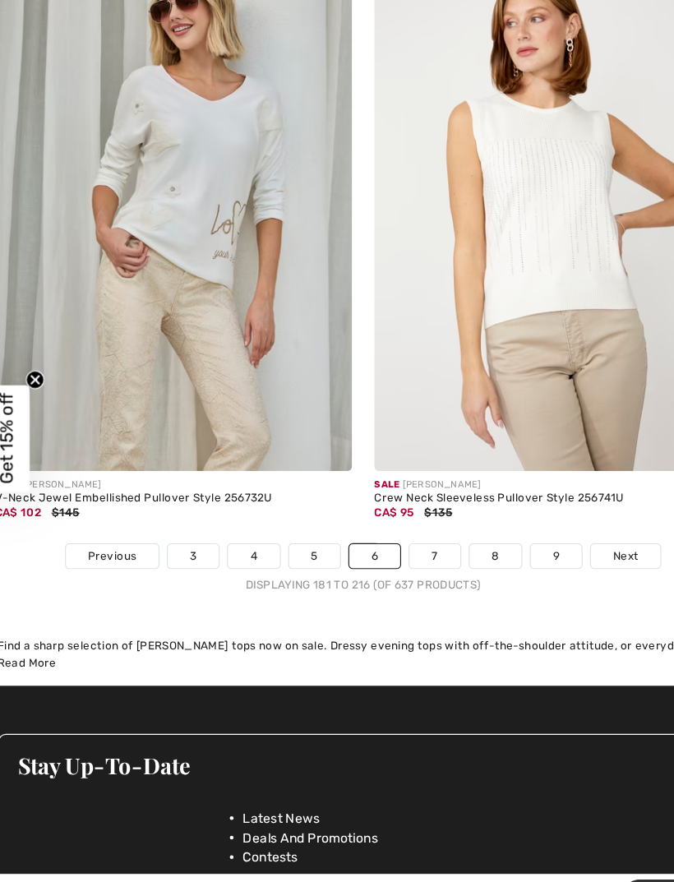
scroll to position [9909, 0]
click at [559, 537] on span "Next" at bounding box center [570, 544] width 22 height 15
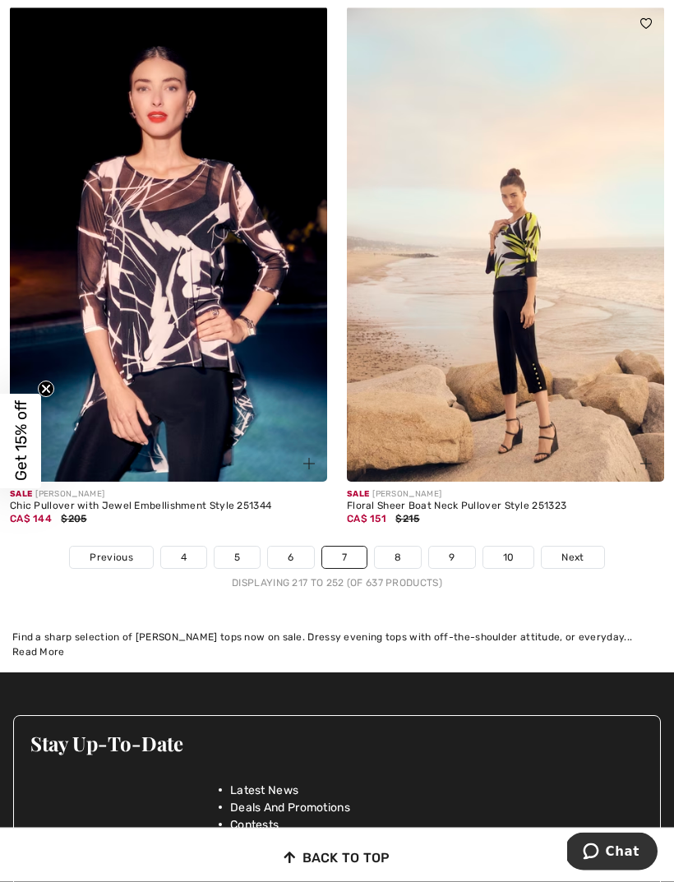
scroll to position [9973, 0]
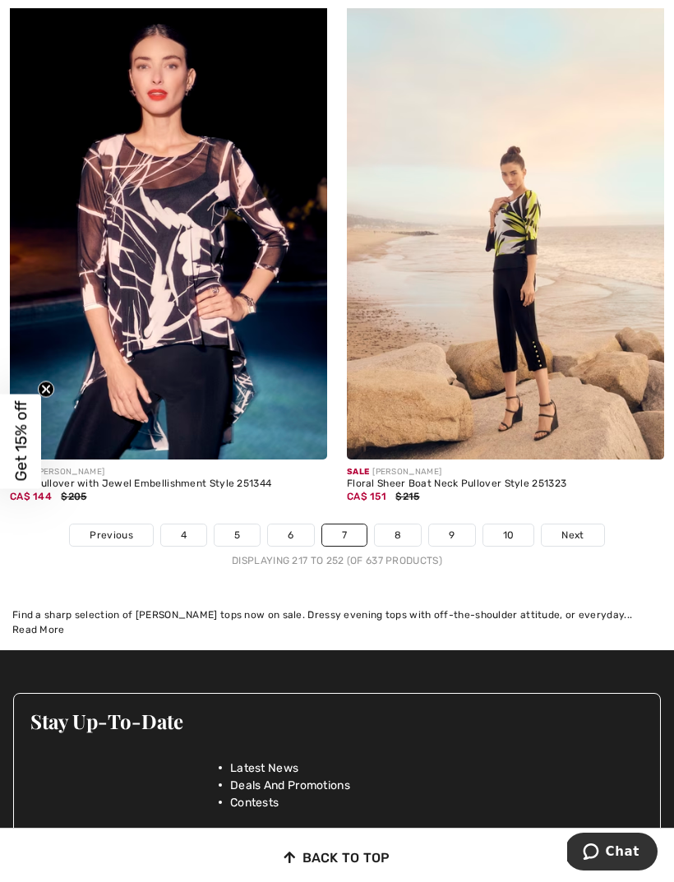
click at [569, 528] on span "Next" at bounding box center [572, 535] width 22 height 15
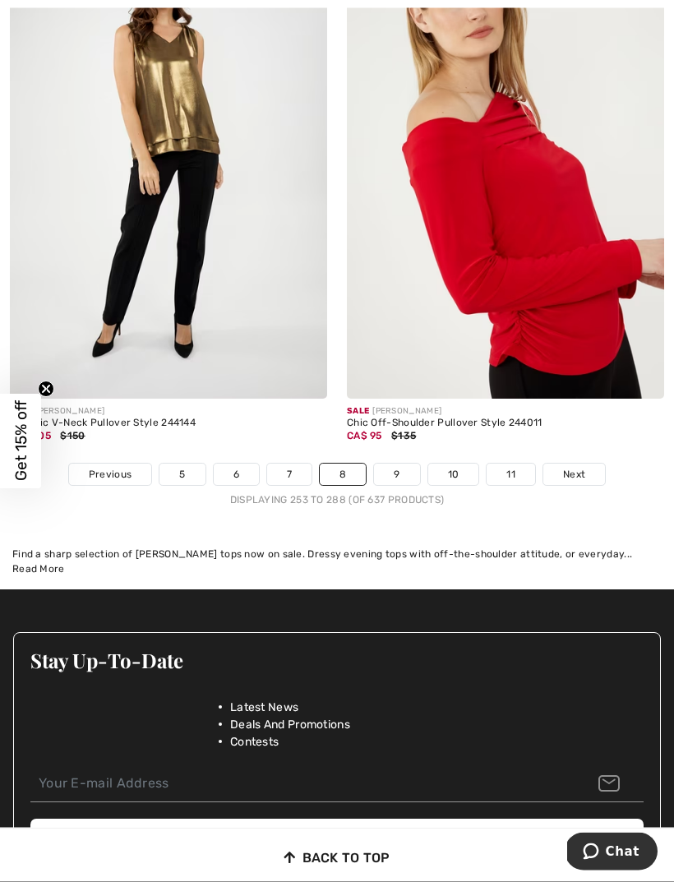
scroll to position [10034, 0]
click at [570, 467] on span "Next" at bounding box center [574, 474] width 22 height 15
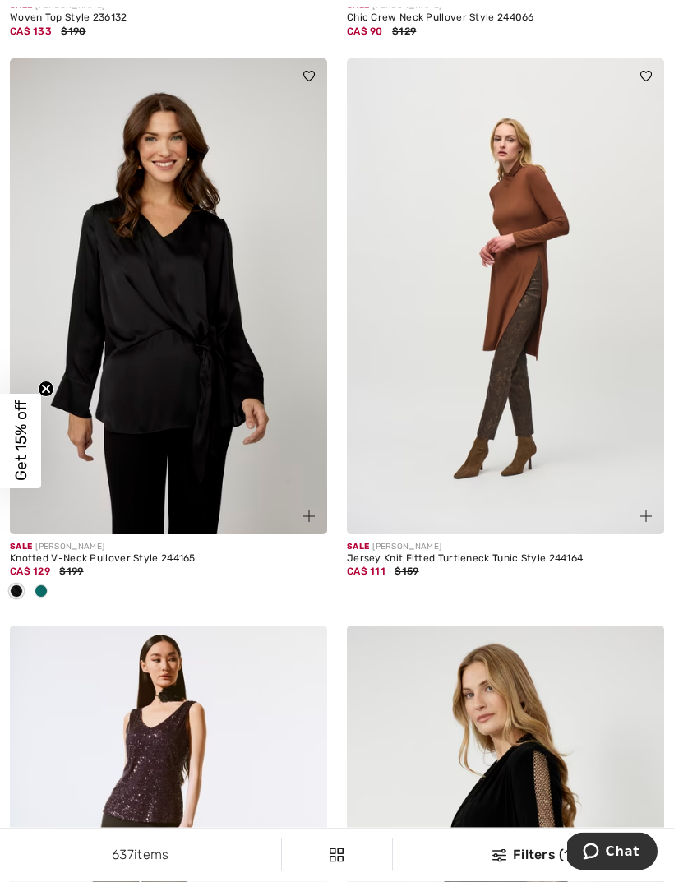
scroll to position [1808, 0]
click at [46, 589] on span at bounding box center [41, 590] width 13 height 13
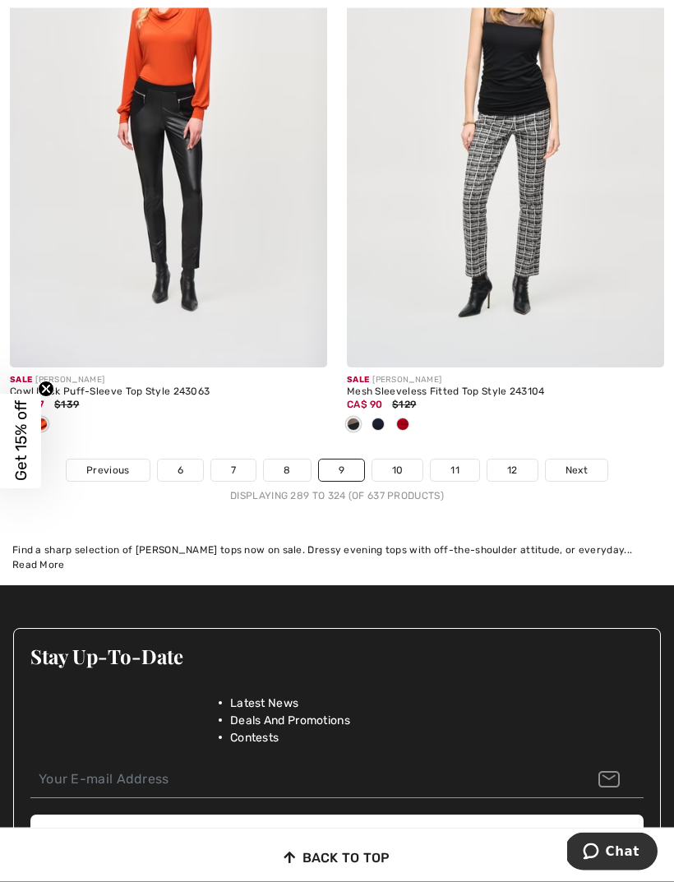
scroll to position [10119, 0]
click at [402, 462] on link "10" at bounding box center [397, 469] width 51 height 21
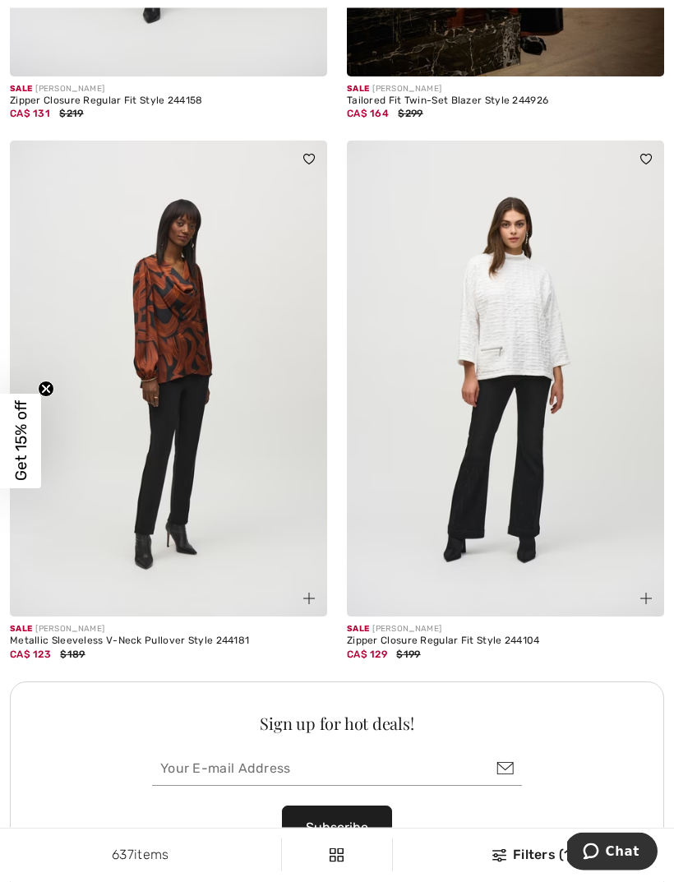
scroll to position [6380, 0]
click at [160, 369] on img at bounding box center [168, 379] width 317 height 476
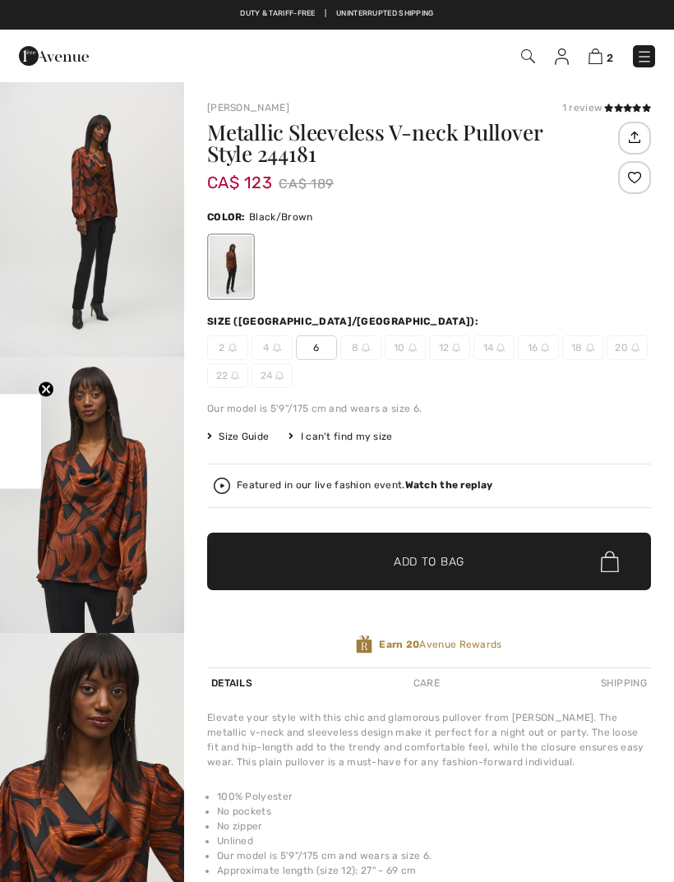
checkbox input "true"
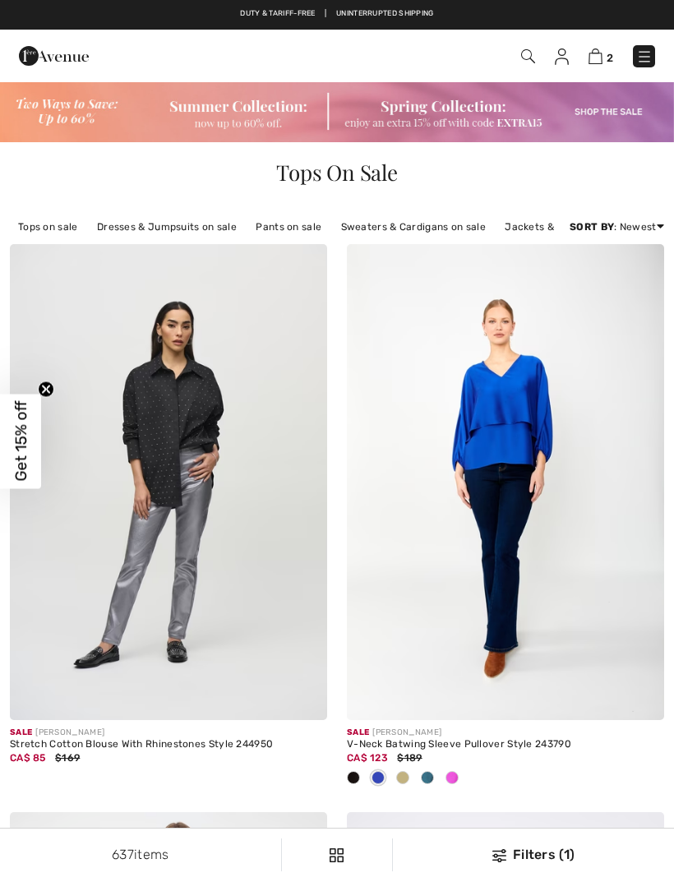
checkbox input "true"
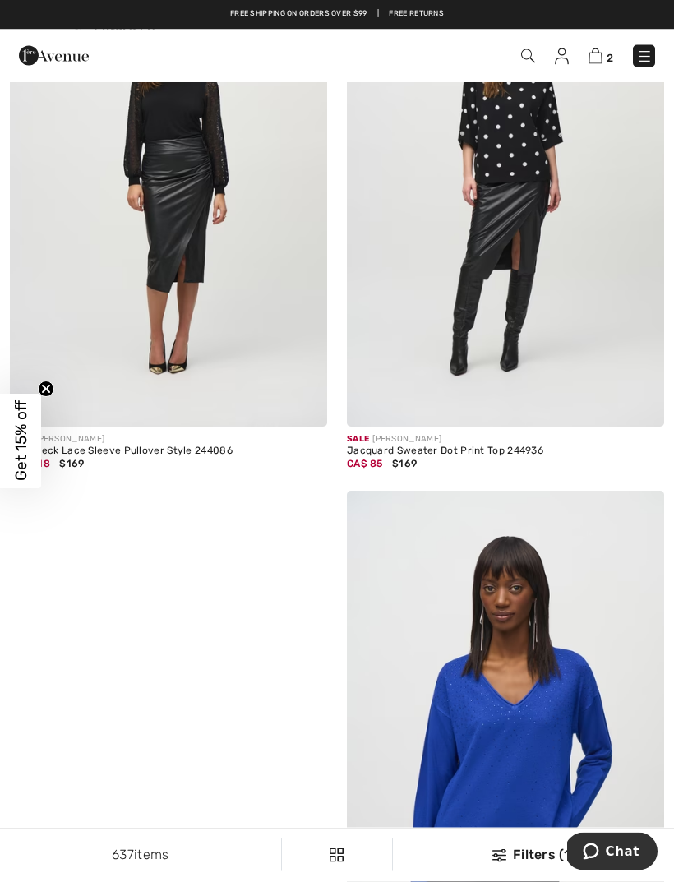
scroll to position [7278, 0]
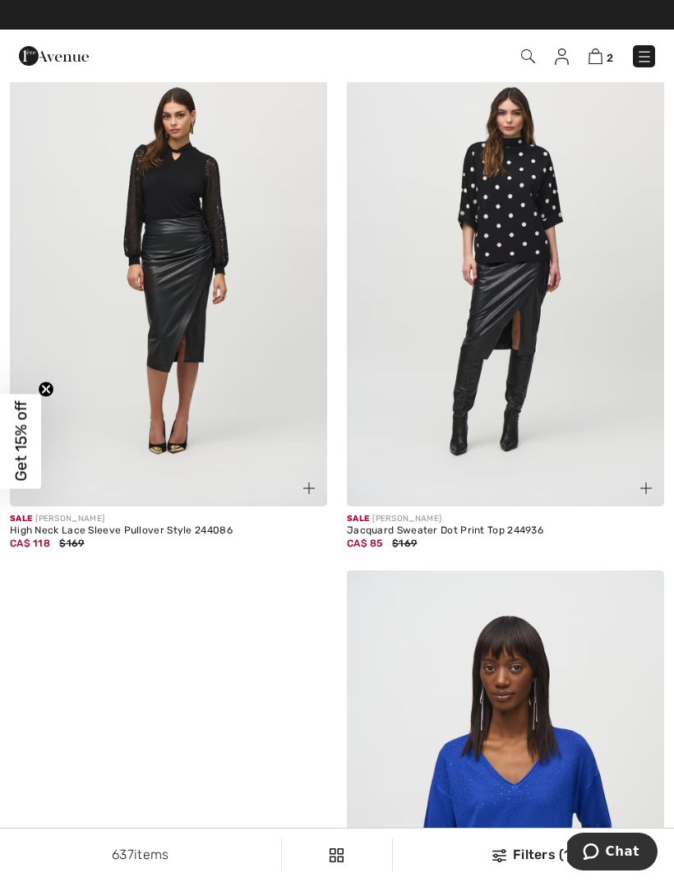
click at [490, 228] on img at bounding box center [505, 268] width 317 height 476
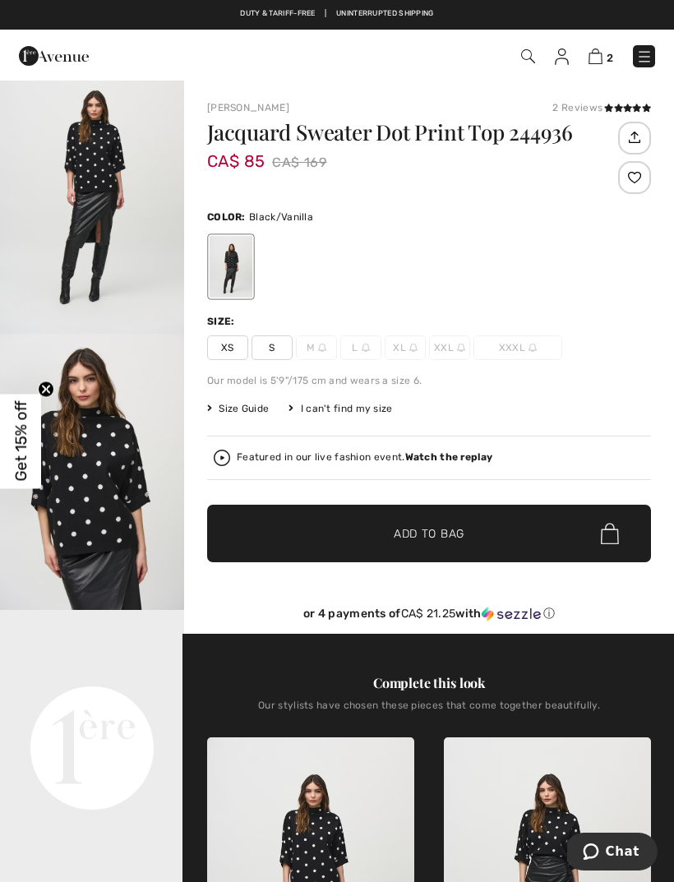
scroll to position [32, 0]
